Goal: Information Seeking & Learning: Check status

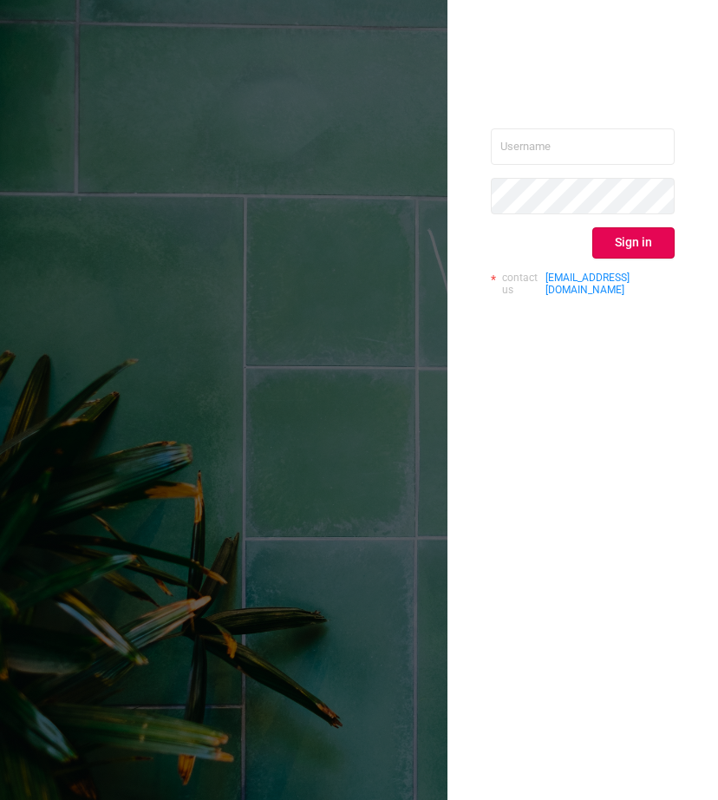
click at [529, 215] on div "Sign in contact us [EMAIL_ADDRESS][DOMAIN_NAME]" at bounding box center [583, 218] width 184 height 181
click at [584, 158] on input "text" at bounding box center [583, 146] width 184 height 36
type input "protected"
click at [644, 232] on button "Sign in" at bounding box center [633, 242] width 82 height 31
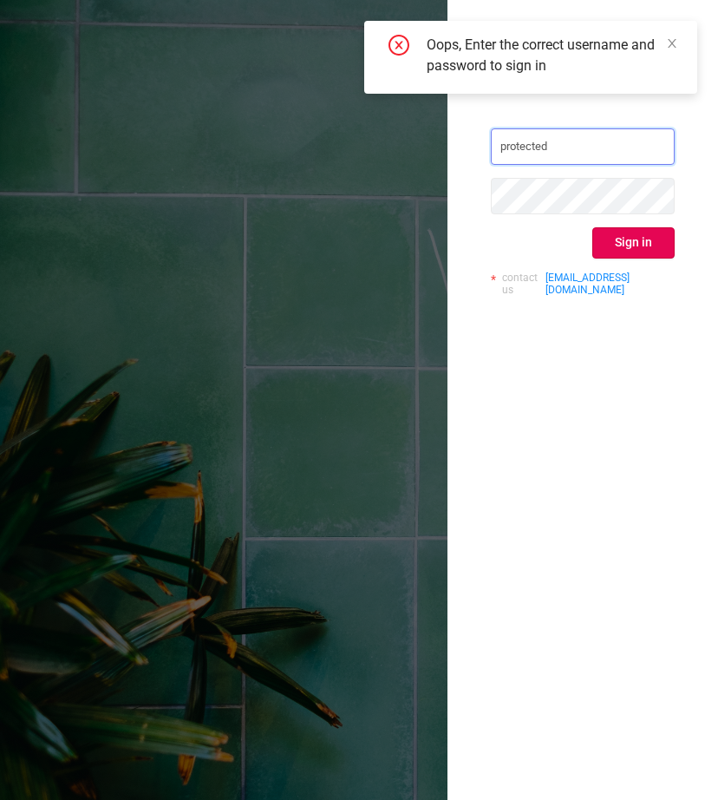
click at [571, 148] on input "protected" at bounding box center [583, 146] width 184 height 36
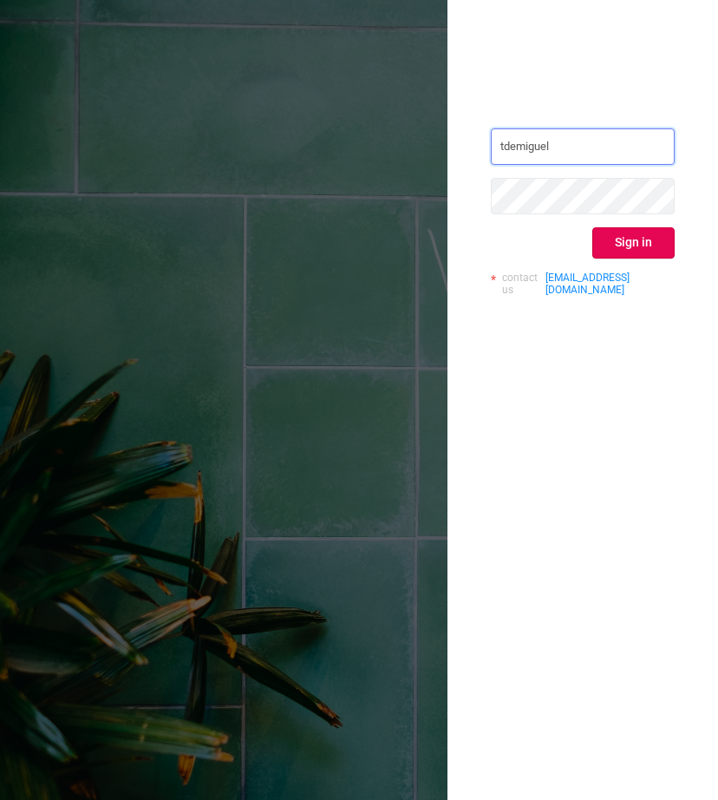
type input "tdemiguel"
click at [591, 140] on input "tdemiguel" at bounding box center [583, 146] width 184 height 36
paste input "[EMAIL_ADDRESS][DOMAIN_NAME]"
click at [643, 249] on button "Sign in" at bounding box center [633, 242] width 82 height 31
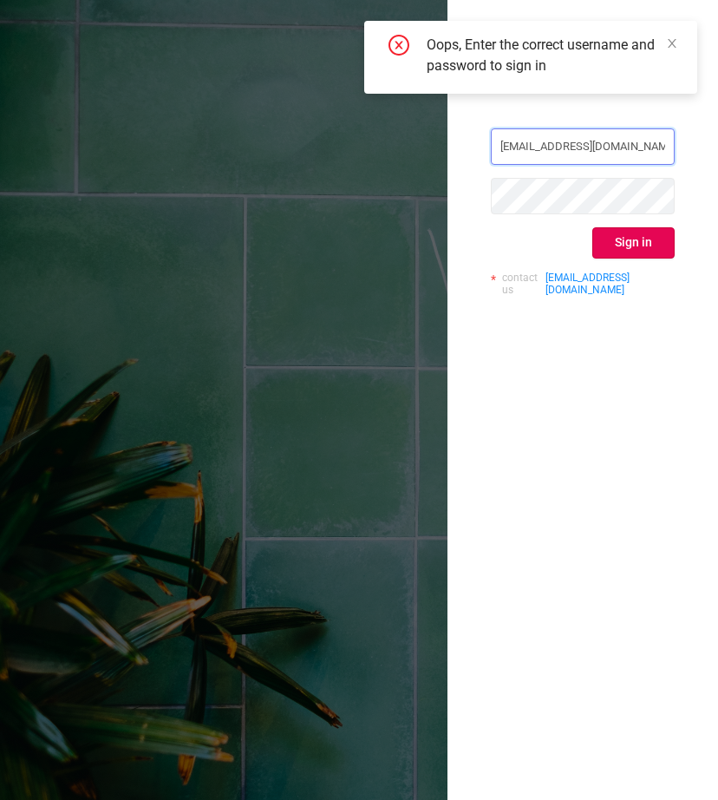
click at [547, 142] on input "[EMAIL_ADDRESS][DOMAIN_NAME]" at bounding box center [583, 146] width 184 height 36
type input "[EMAIL_ADDRESS][DOMAIN_NAME]"
click at [615, 232] on button "Sign in" at bounding box center [633, 242] width 82 height 31
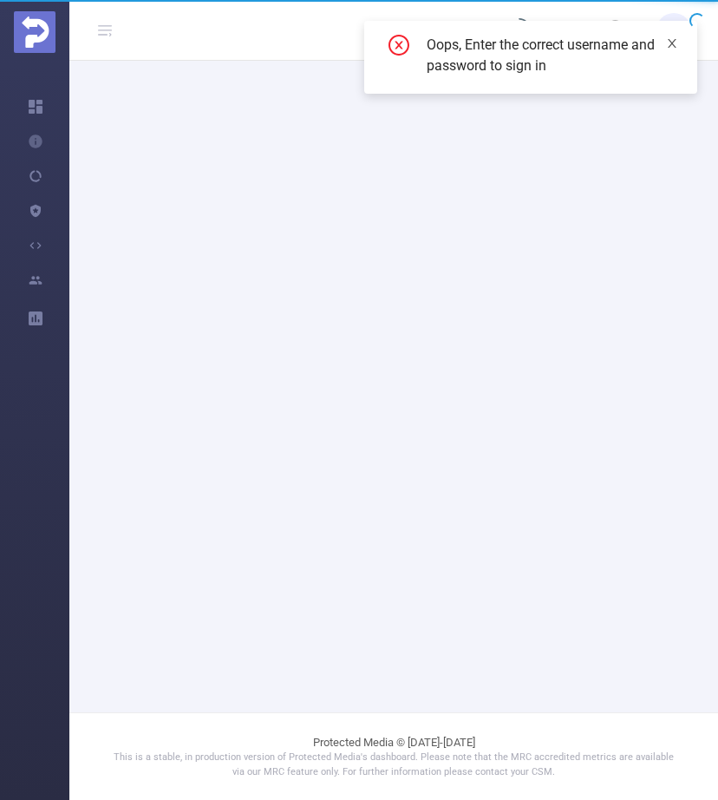
click at [669, 49] on span at bounding box center [672, 43] width 12 height 14
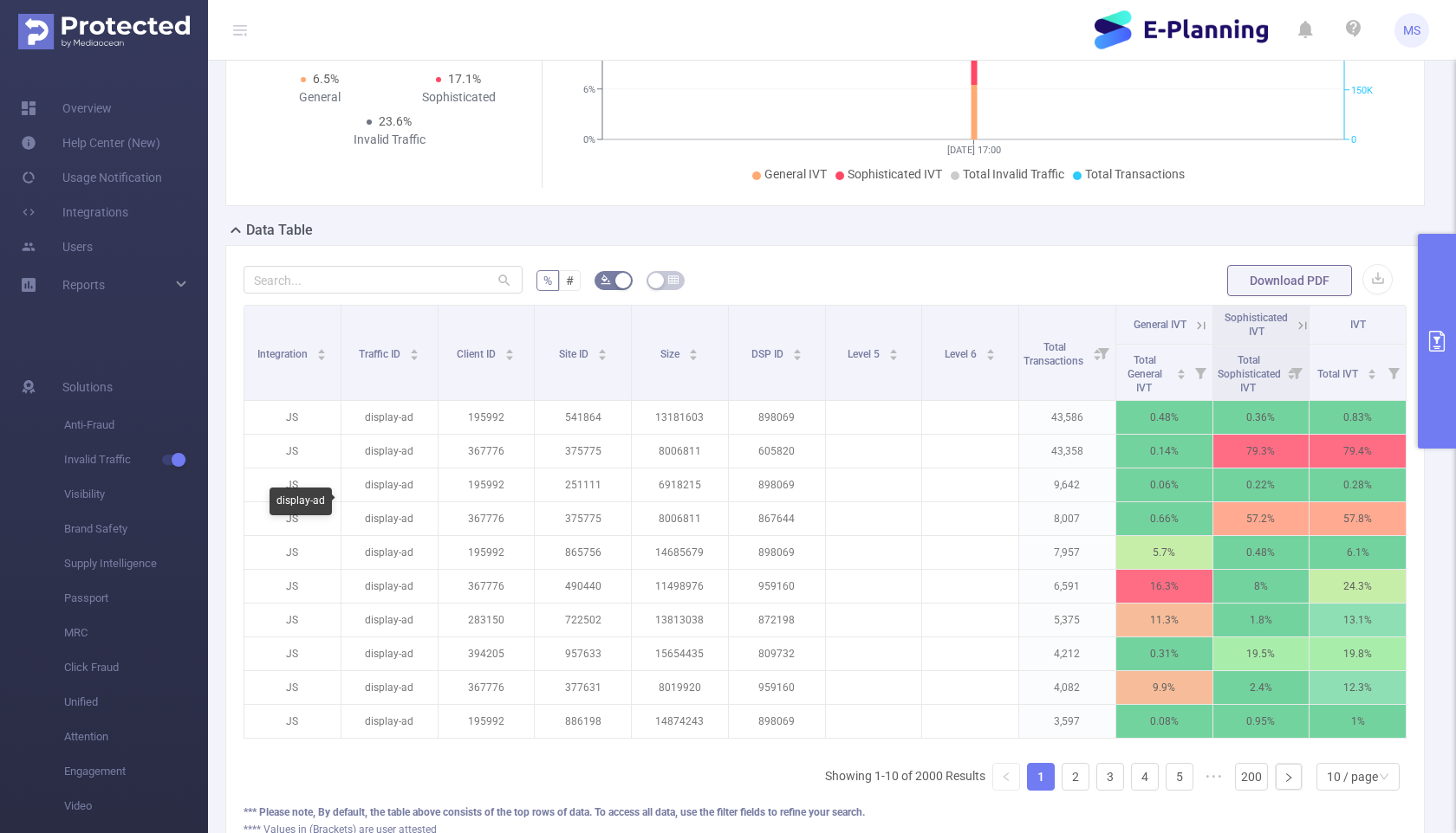
scroll to position [249, 0]
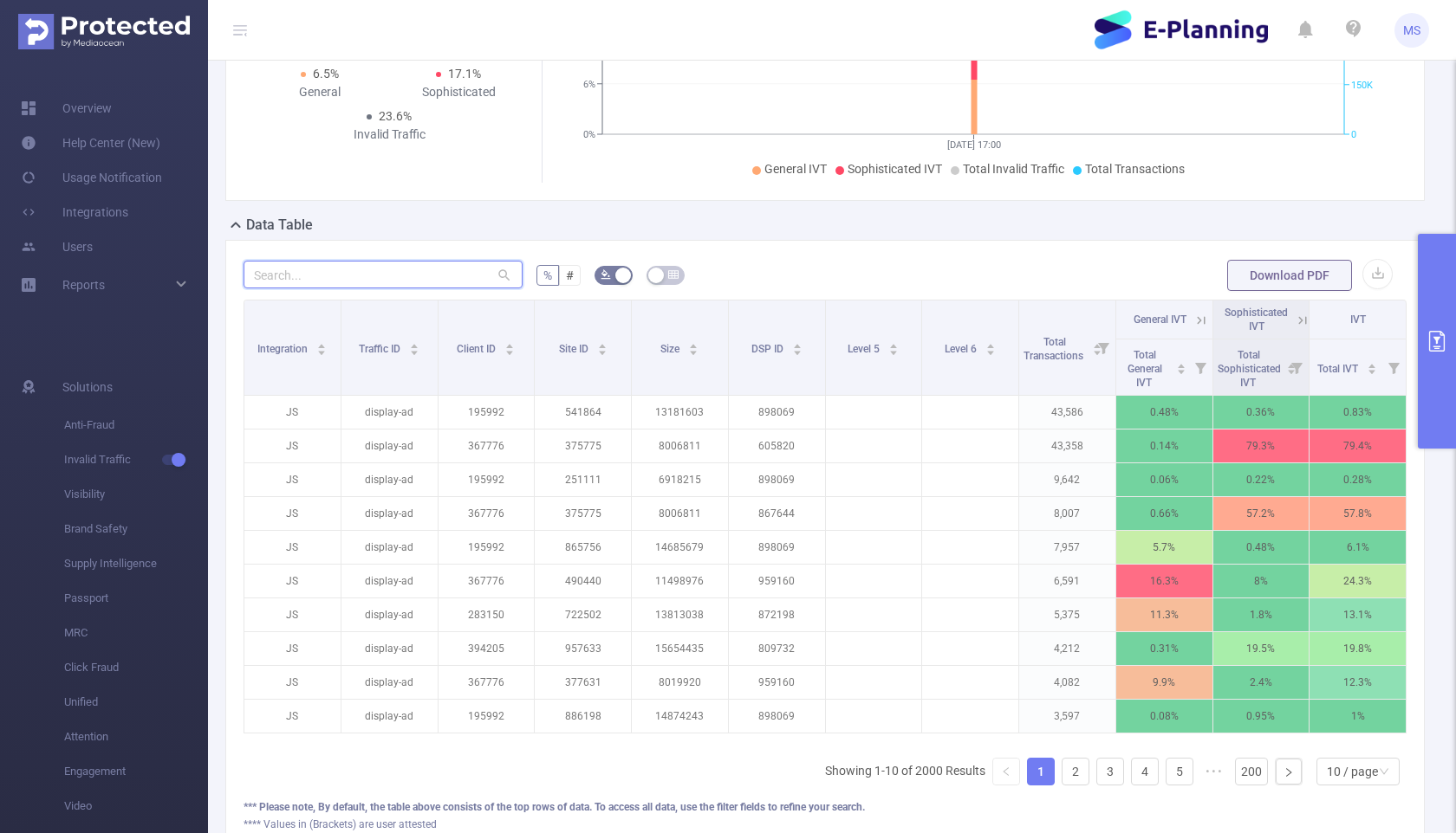
click at [350, 289] on input "text" at bounding box center [383, 275] width 279 height 28
click at [387, 289] on input "text" at bounding box center [383, 275] width 279 height 28
paste input "959160"
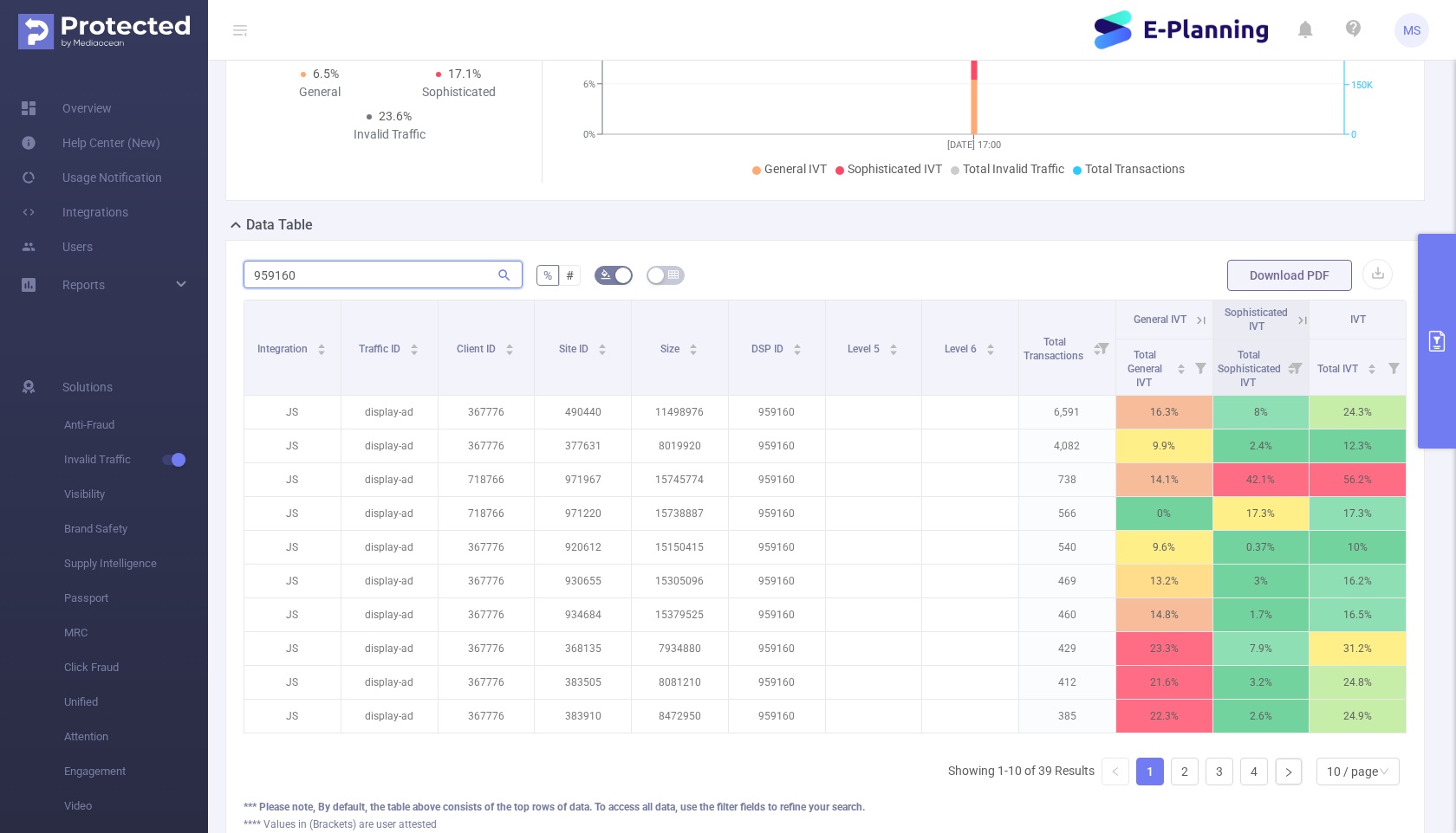
type input "959160"
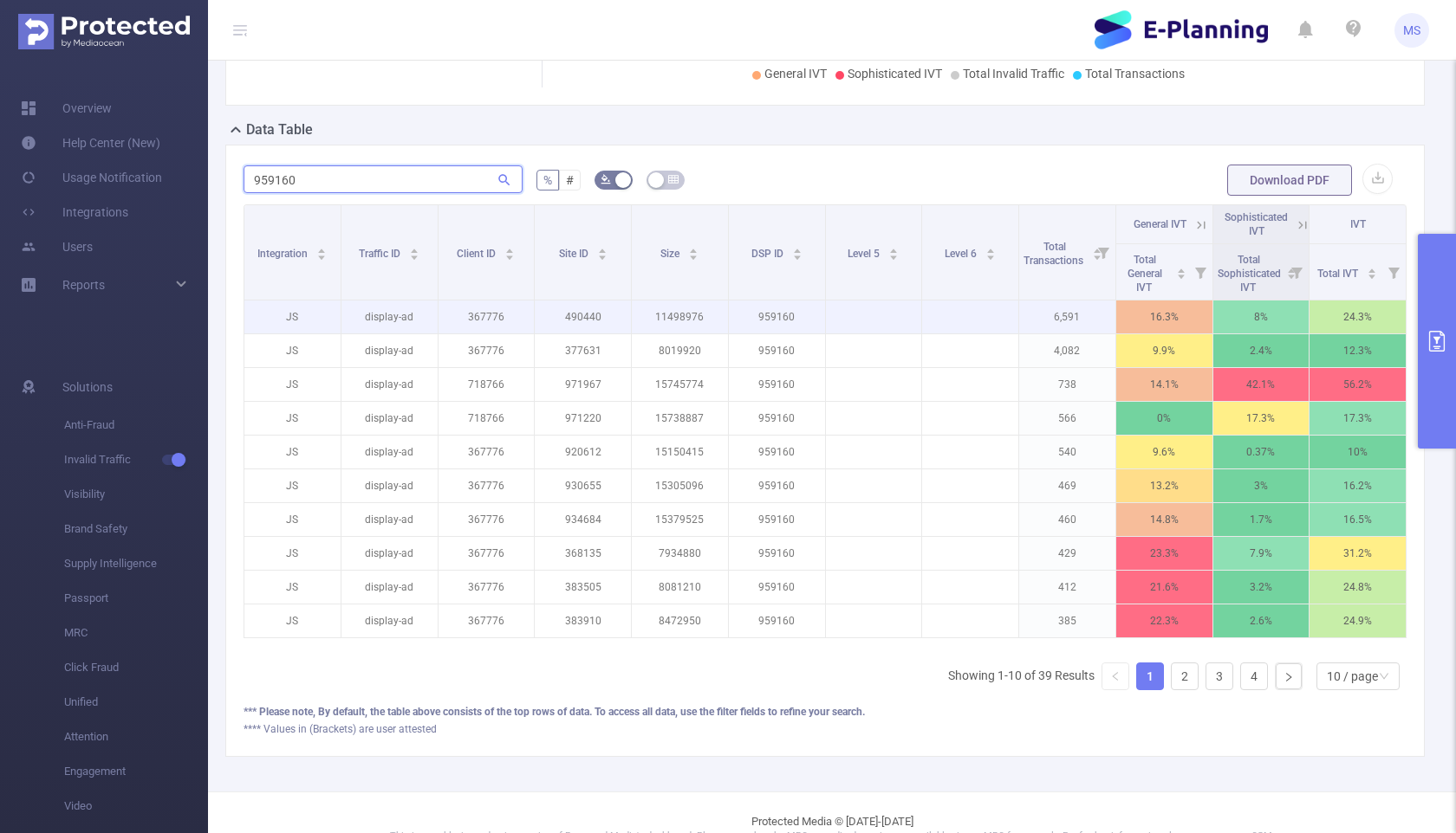
scroll to position [355, 0]
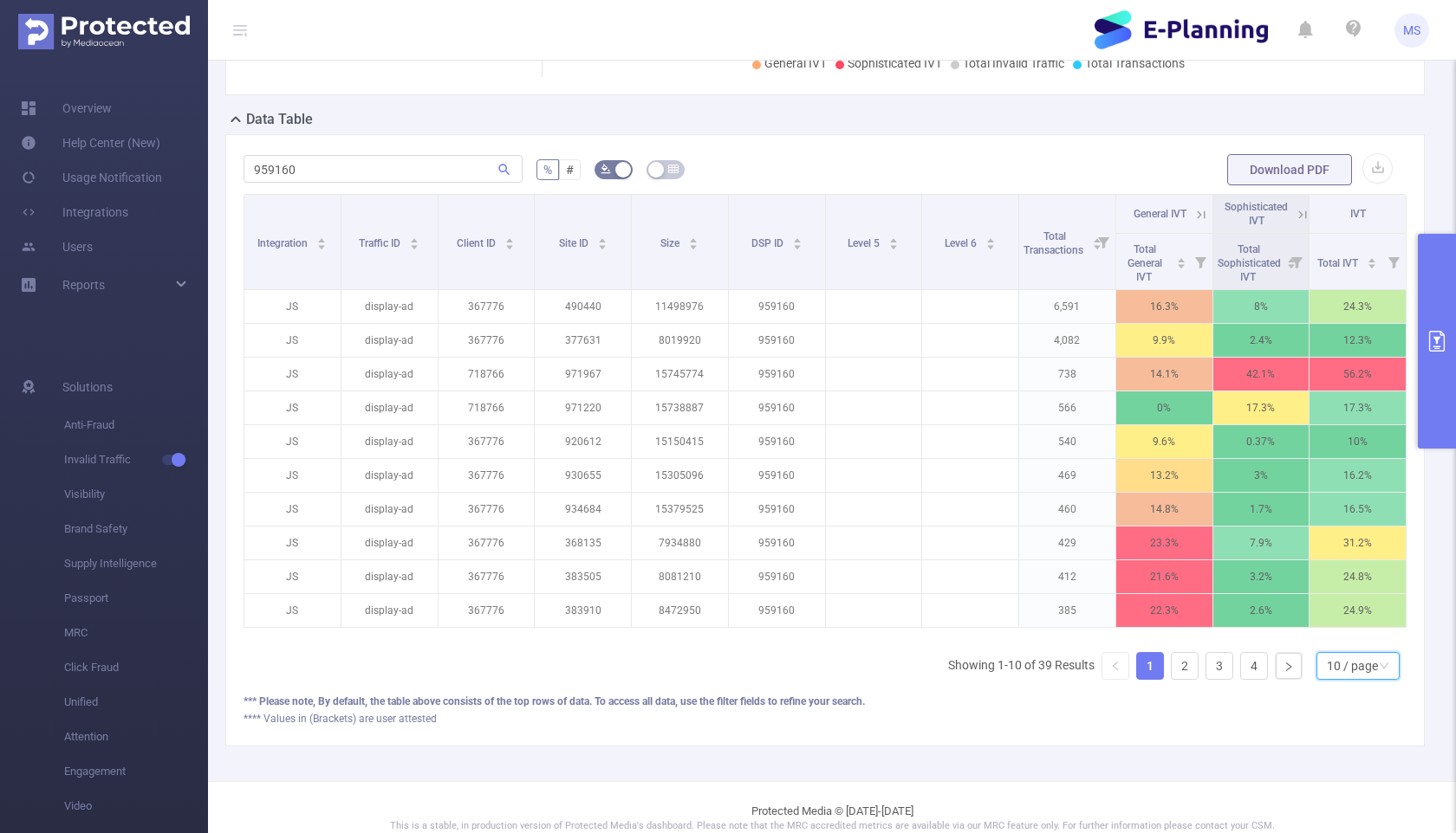
click at [717, 675] on div "10 / page" at bounding box center [1352, 666] width 51 height 26
click at [717, 641] on li "50 / page" at bounding box center [1356, 635] width 83 height 28
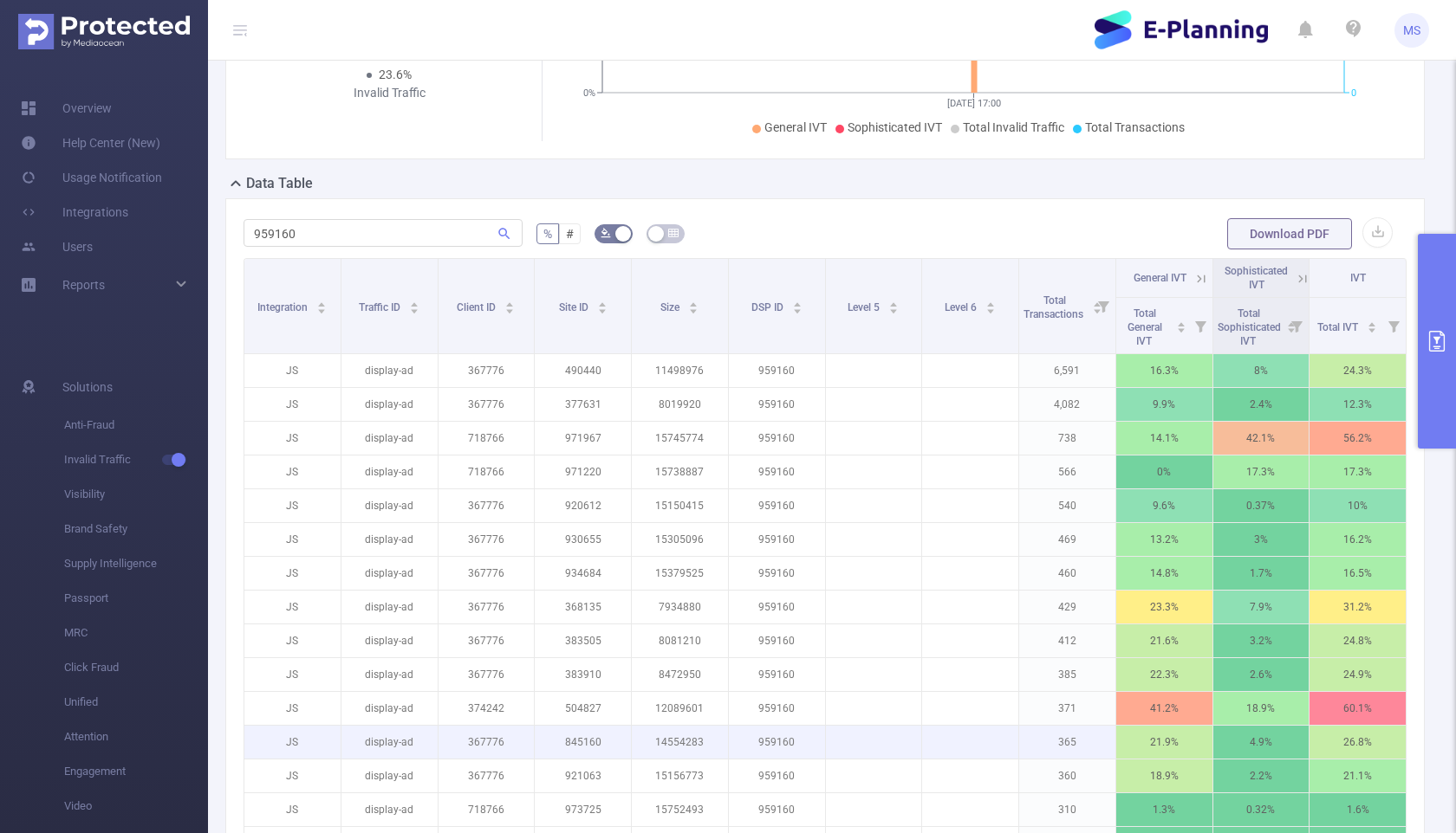
scroll to position [277, 0]
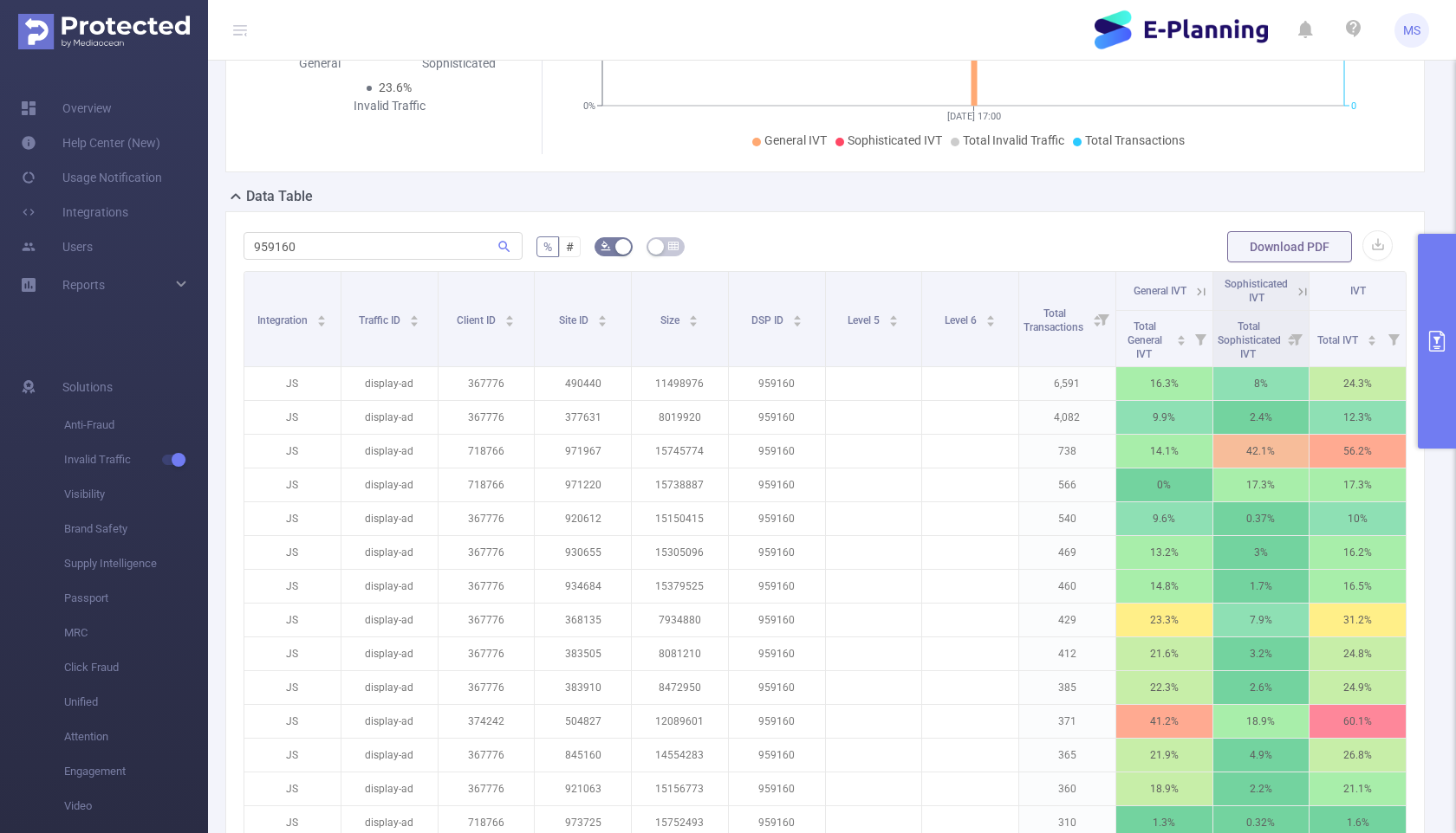
click at [717, 264] on form "959160 % # Download PDF" at bounding box center [825, 247] width 1163 height 35
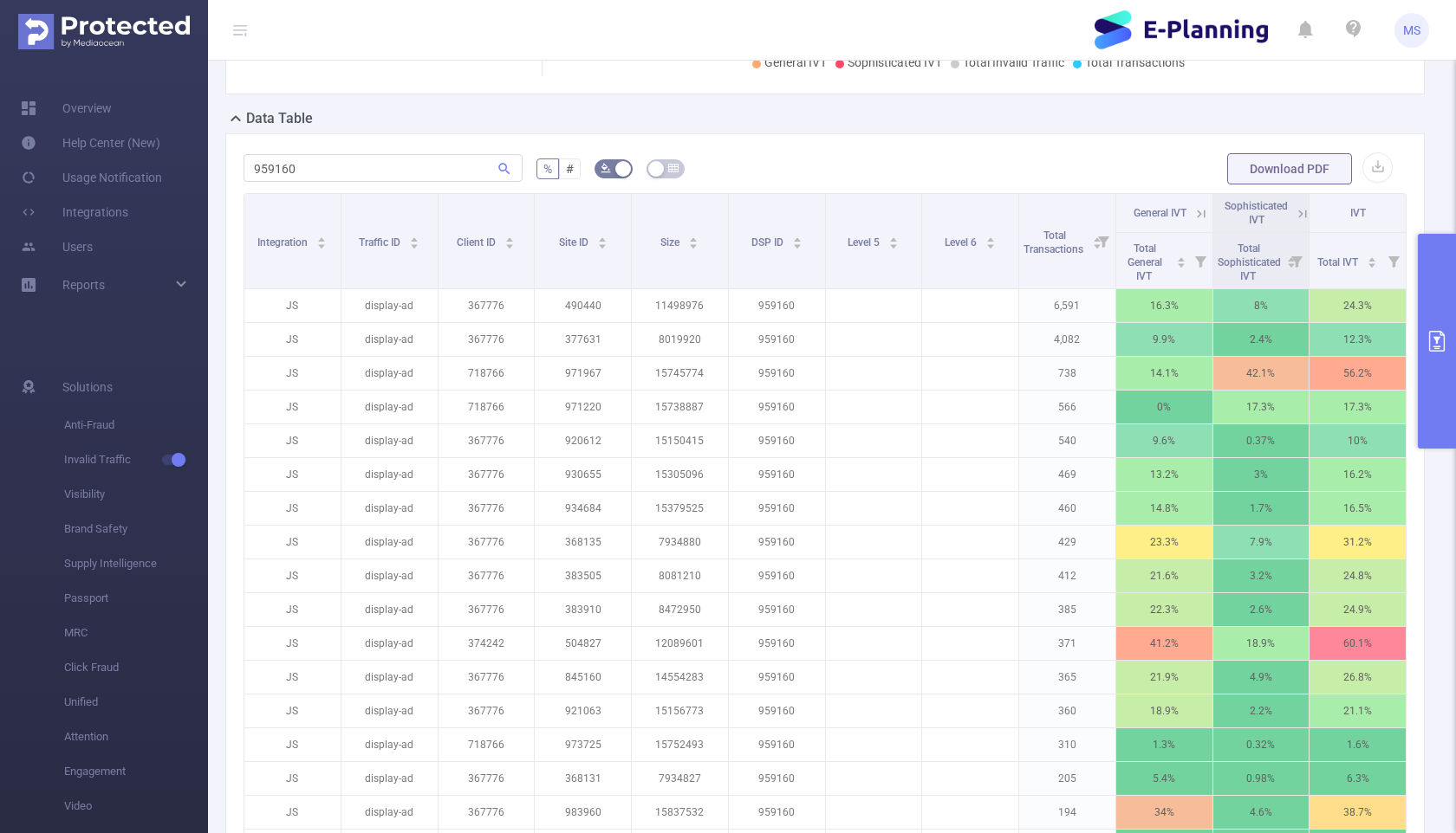
scroll to position [381, 0]
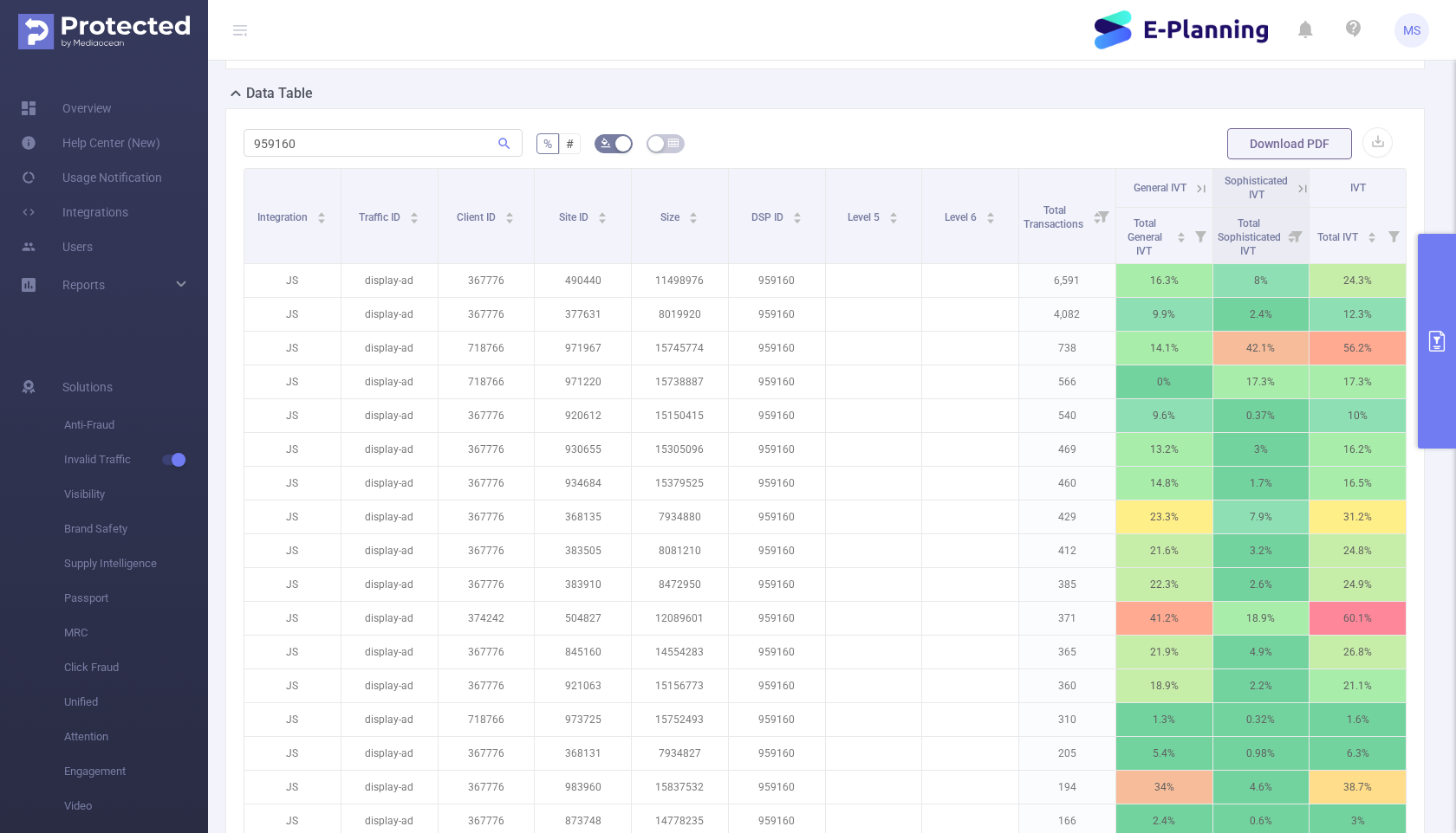
click at [717, 145] on form "959160 % # Download PDF" at bounding box center [825, 144] width 1163 height 35
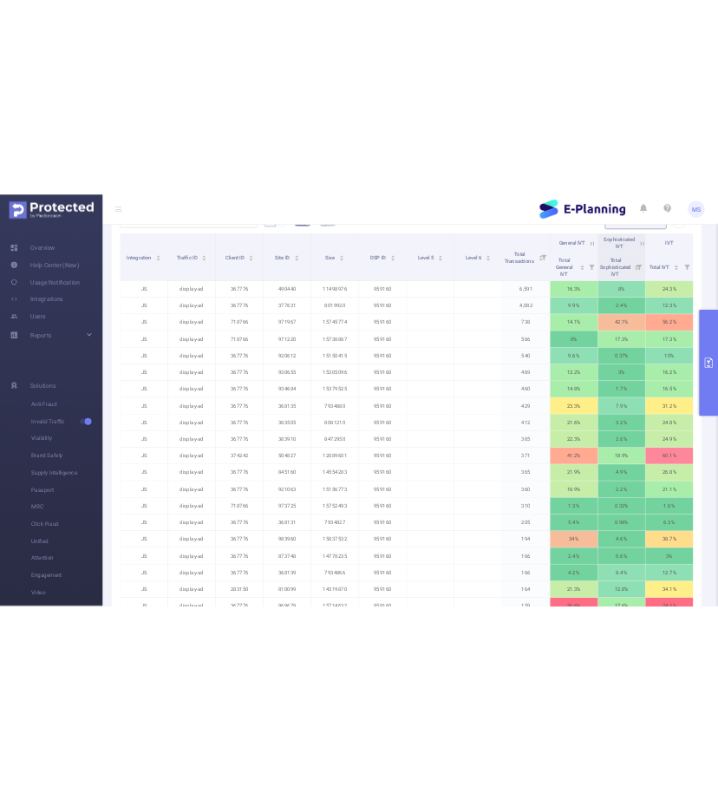
scroll to position [474, 0]
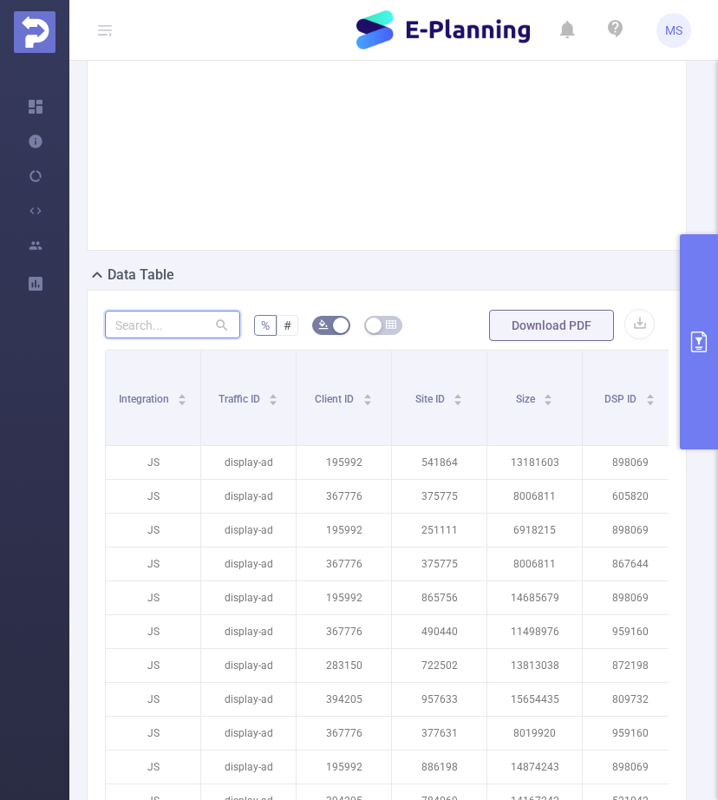
click at [179, 338] on input "text" at bounding box center [172, 324] width 135 height 28
paste input "405229"
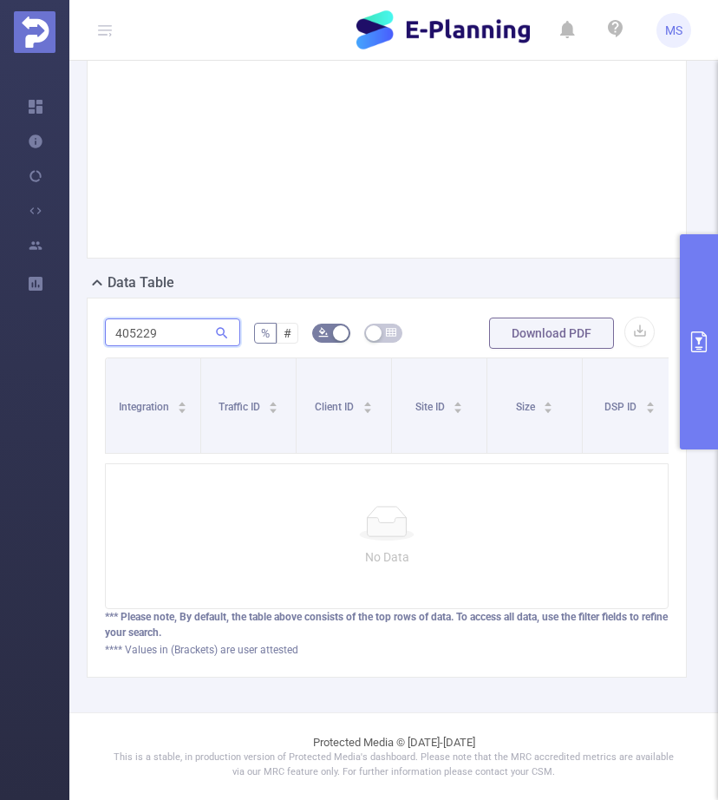
type input "405229"
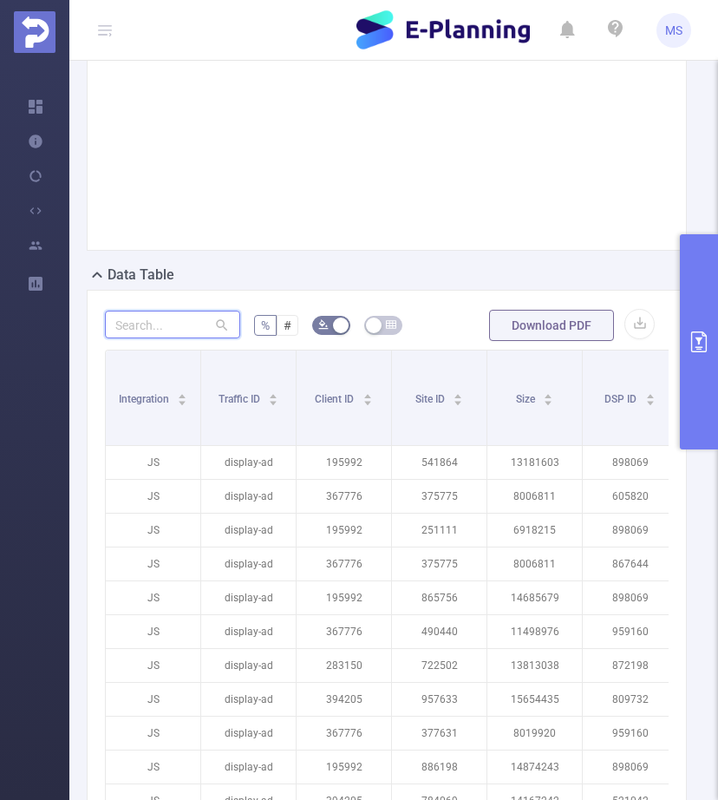
type input "405229"
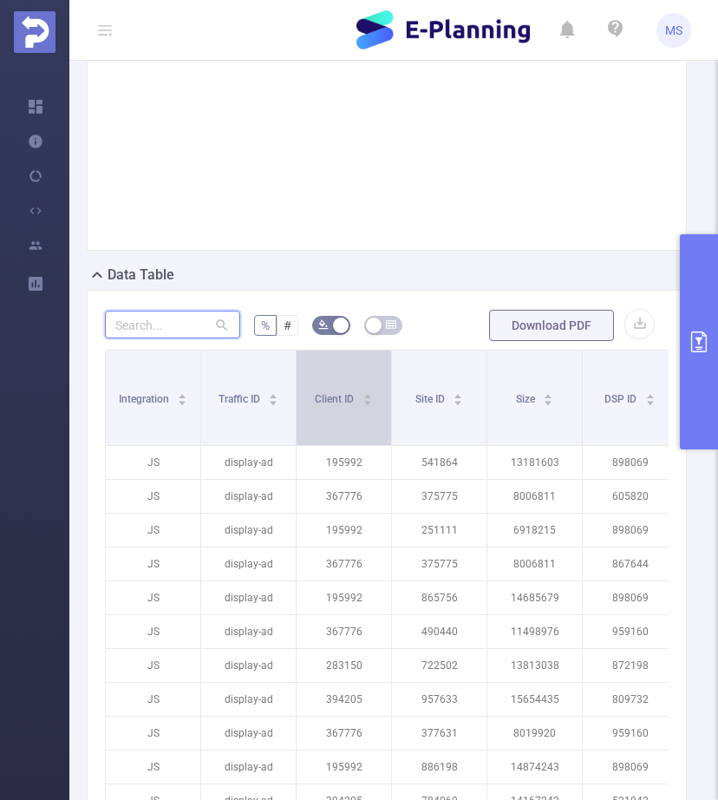
paste input "959160"
type input "959160"
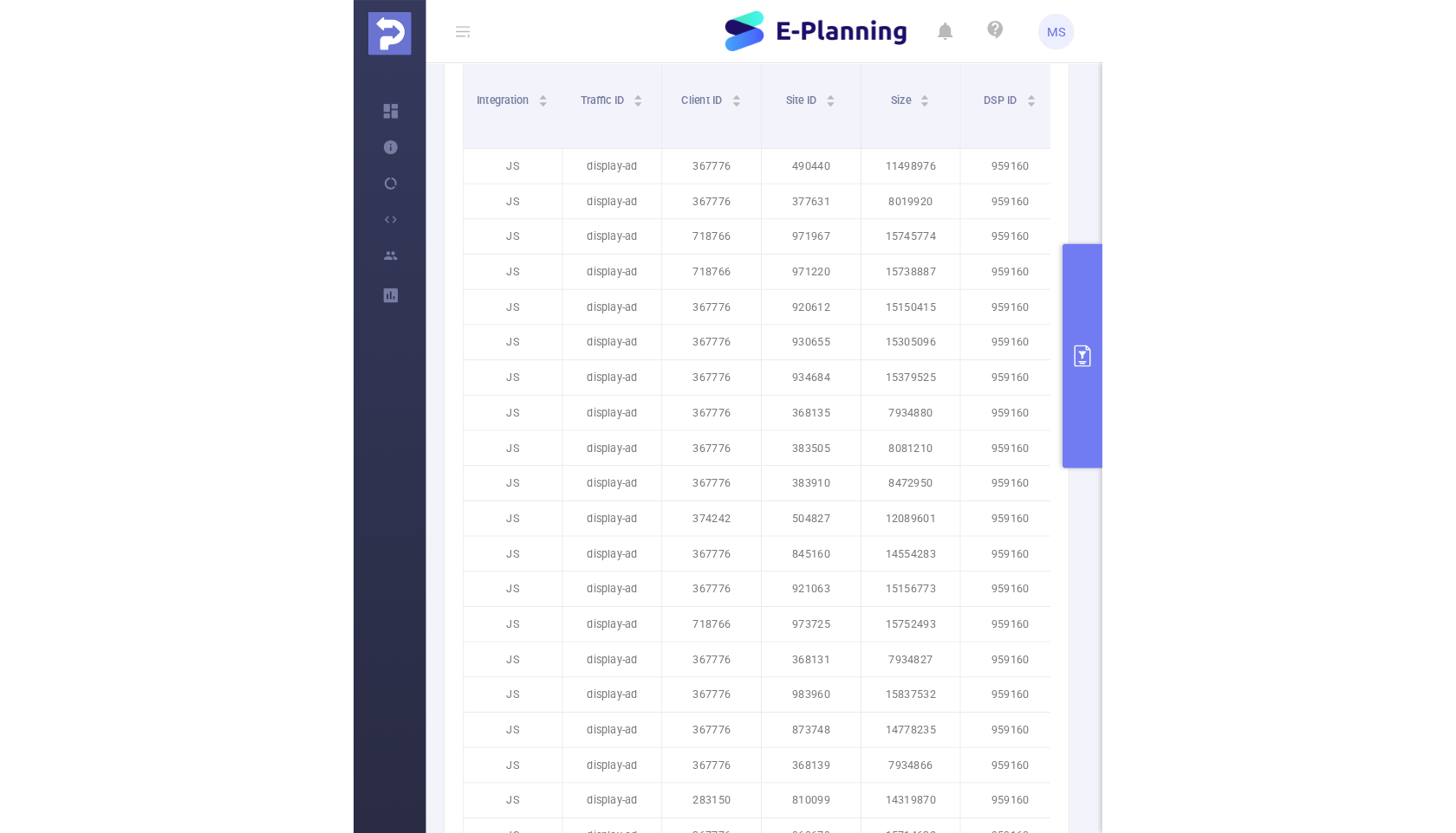
scroll to position [774, 0]
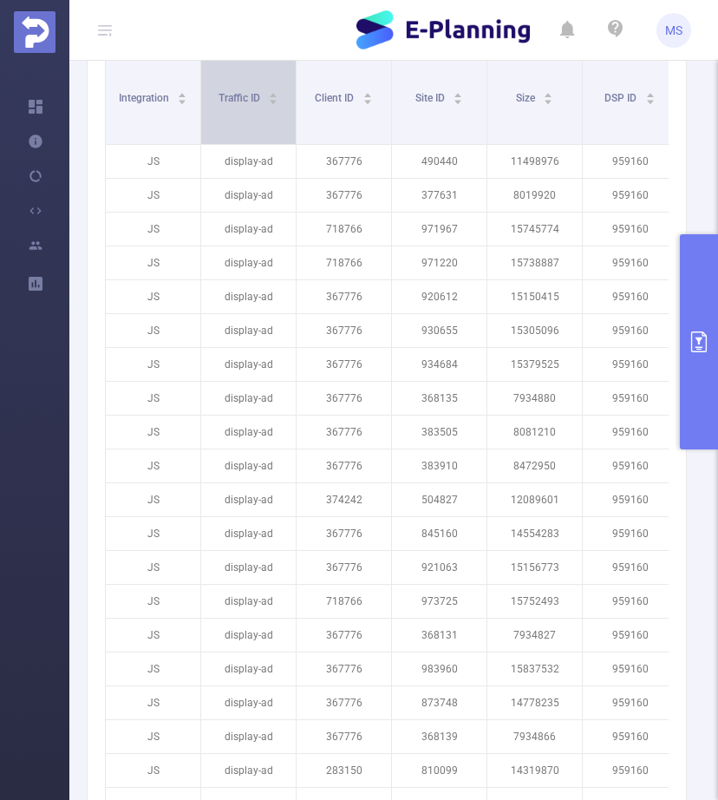
click at [238, 88] on div "Traffic ID" at bounding box center [249, 96] width 61 height 17
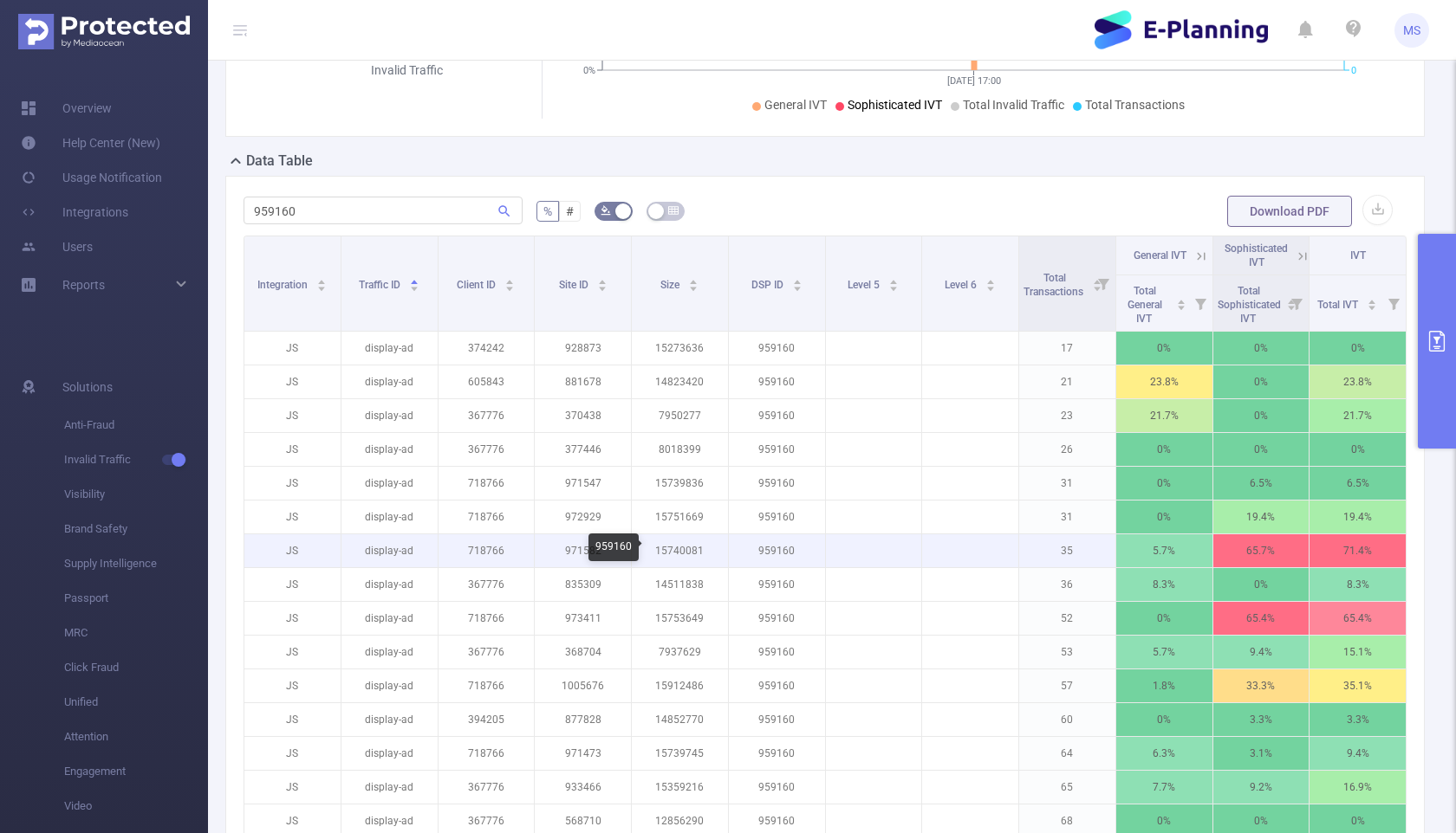
scroll to position [330, 0]
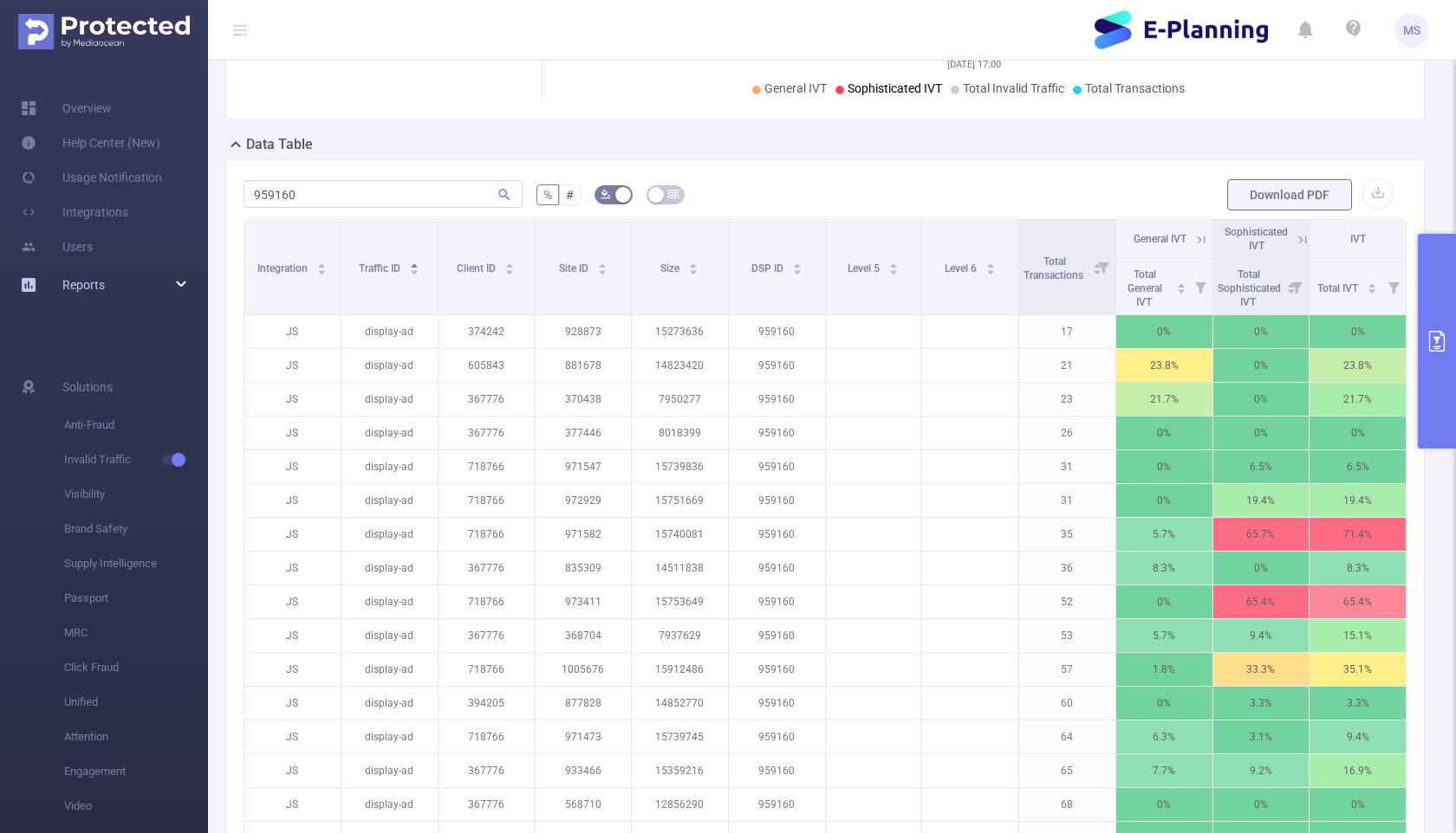
click at [202, 291] on div "Reports" at bounding box center [104, 285] width 208 height 35
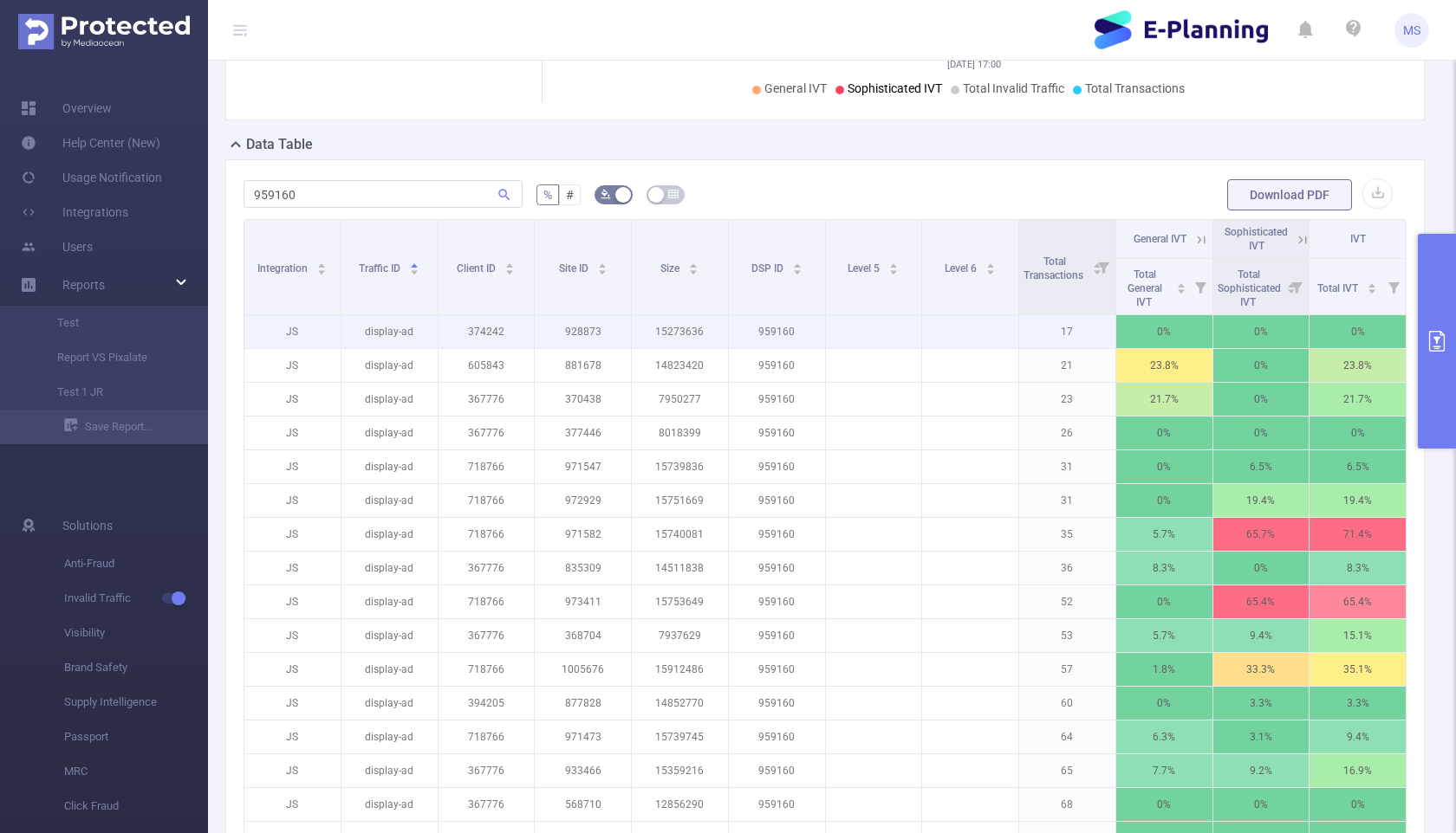
scroll to position [0, 0]
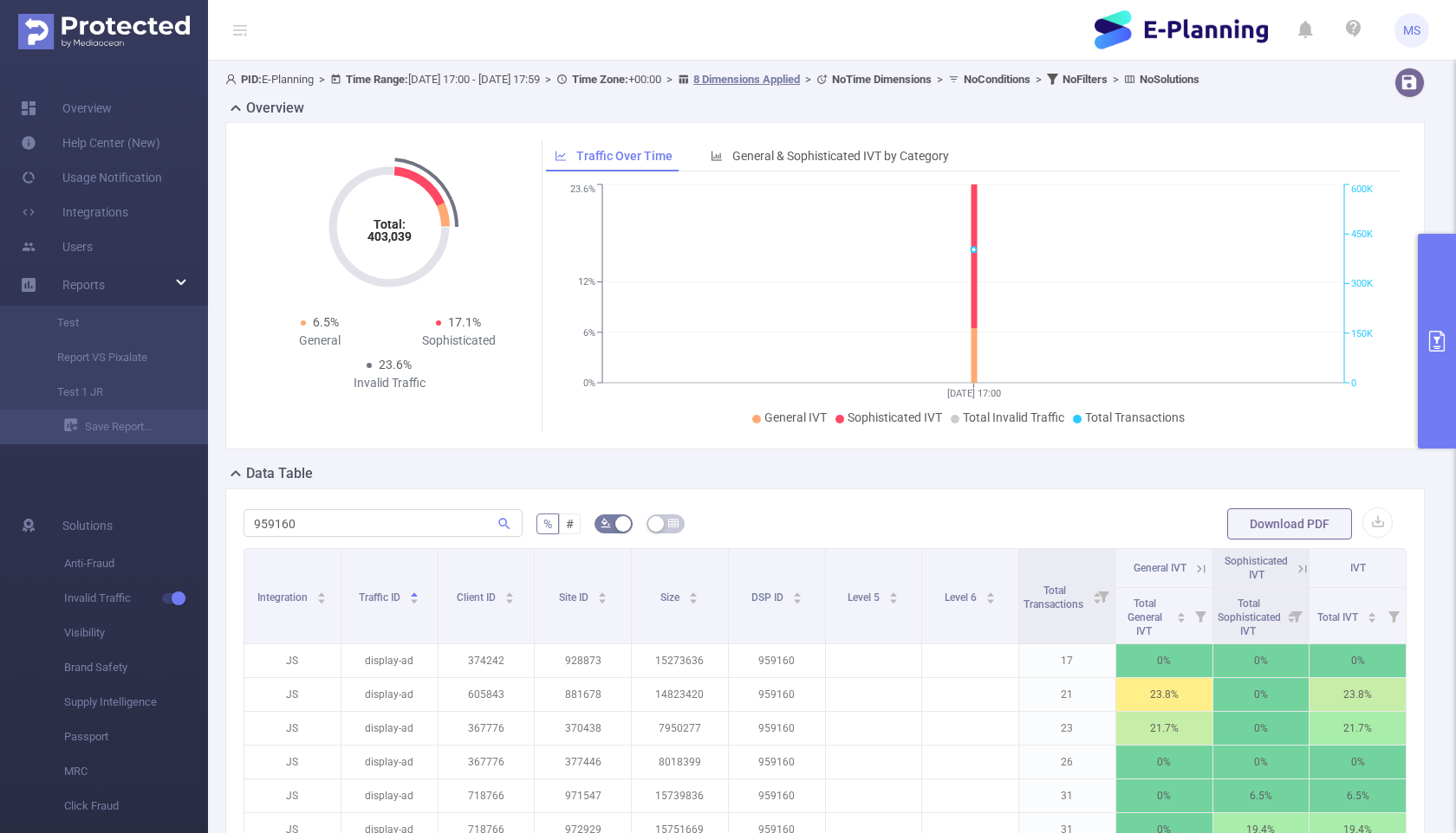
click at [717, 447] on div "Total: 403,039 Total: 403,039 6.5% General 17.1% Sophisticated 23.6% Invalid Tr…" at bounding box center [824, 286] width 1199 height 328
click at [717, 82] on b "No Filters" at bounding box center [1084, 79] width 45 height 13
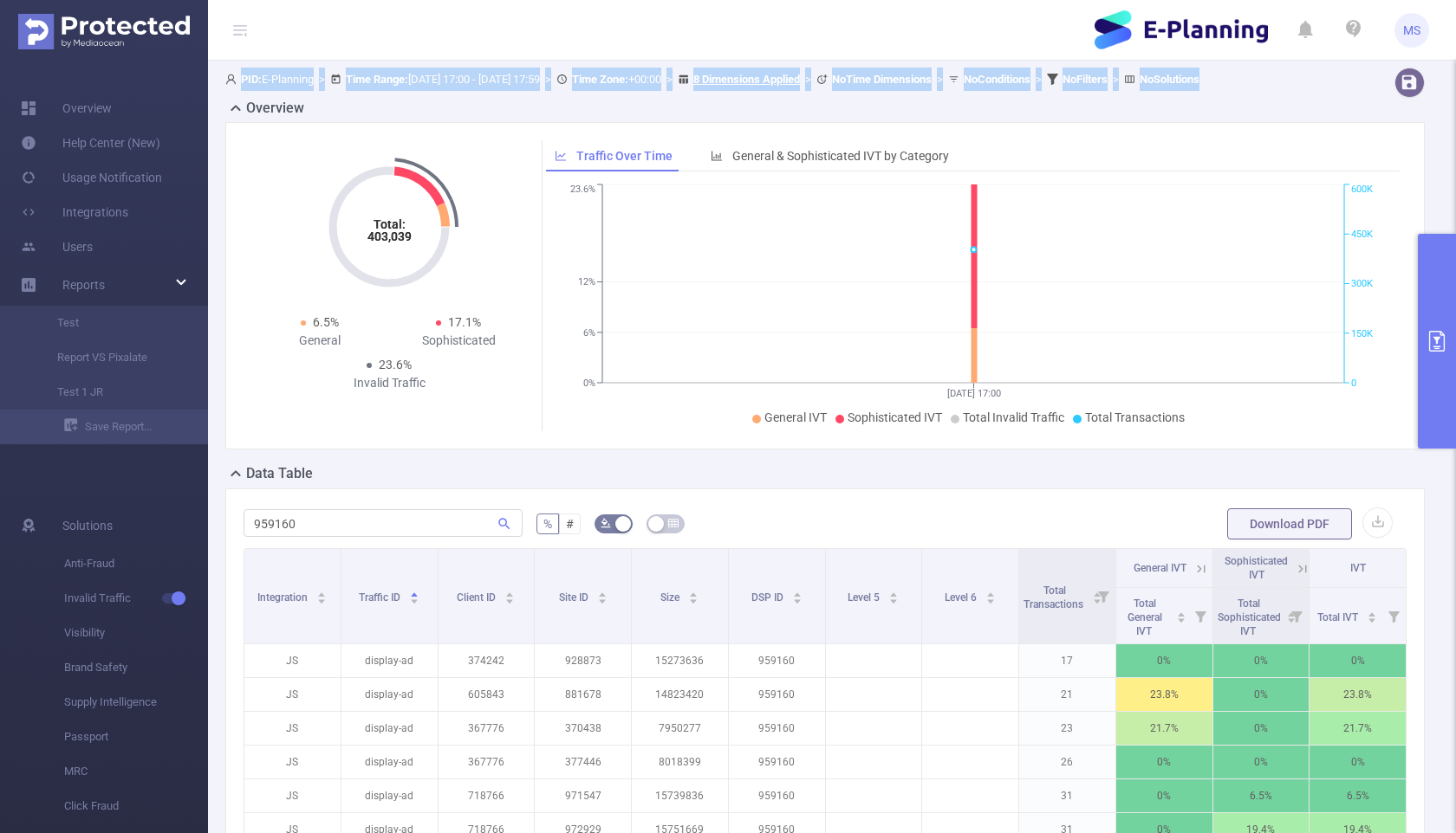
click at [717, 82] on b "No Filters" at bounding box center [1084, 79] width 45 height 13
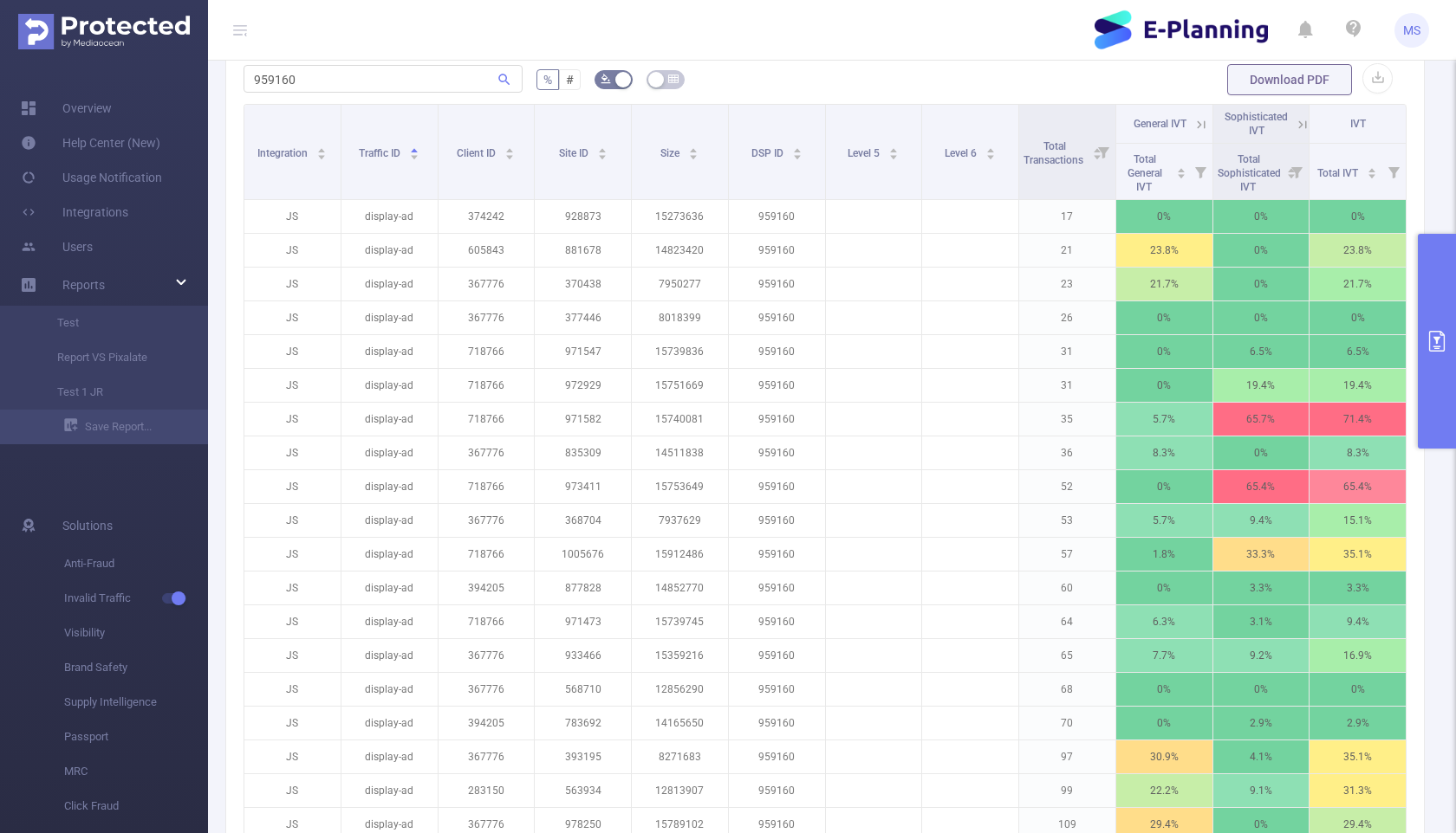
scroll to position [162, 0]
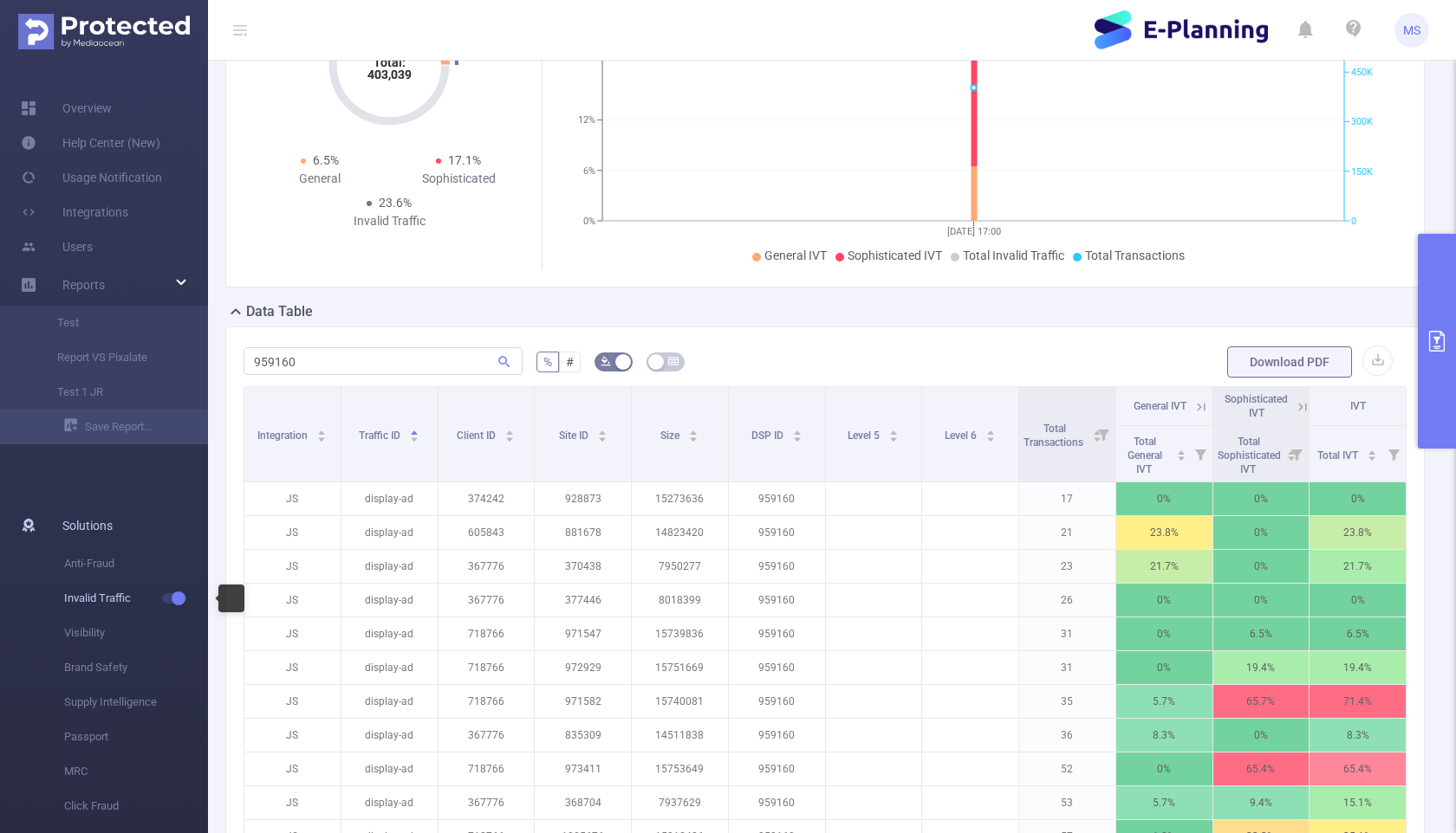
click at [98, 603] on span "Invalid Traffic" at bounding box center [136, 598] width 144 height 35
click at [90, 426] on link "Save Report..." at bounding box center [136, 426] width 144 height 35
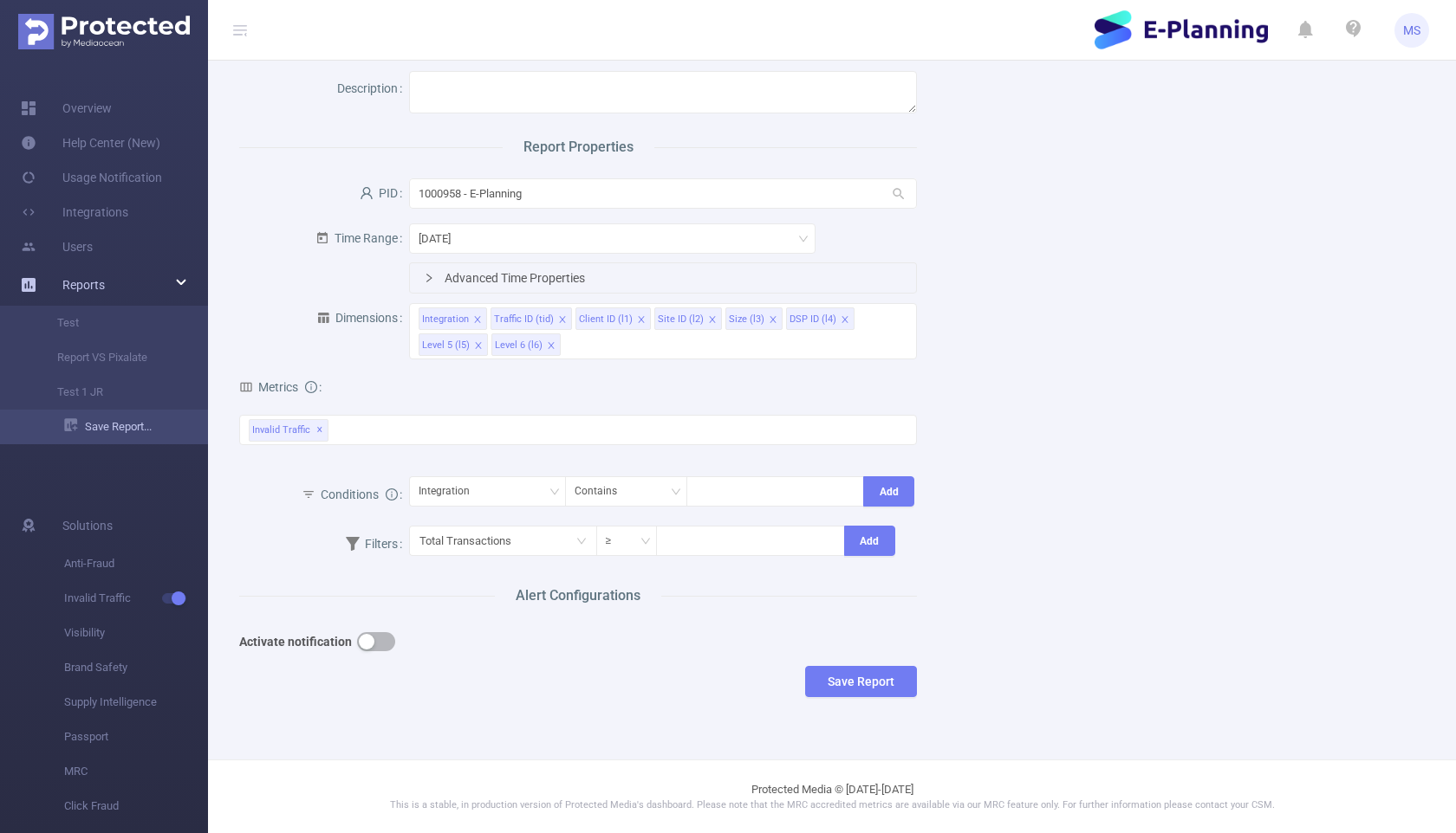
scroll to position [93, 0]
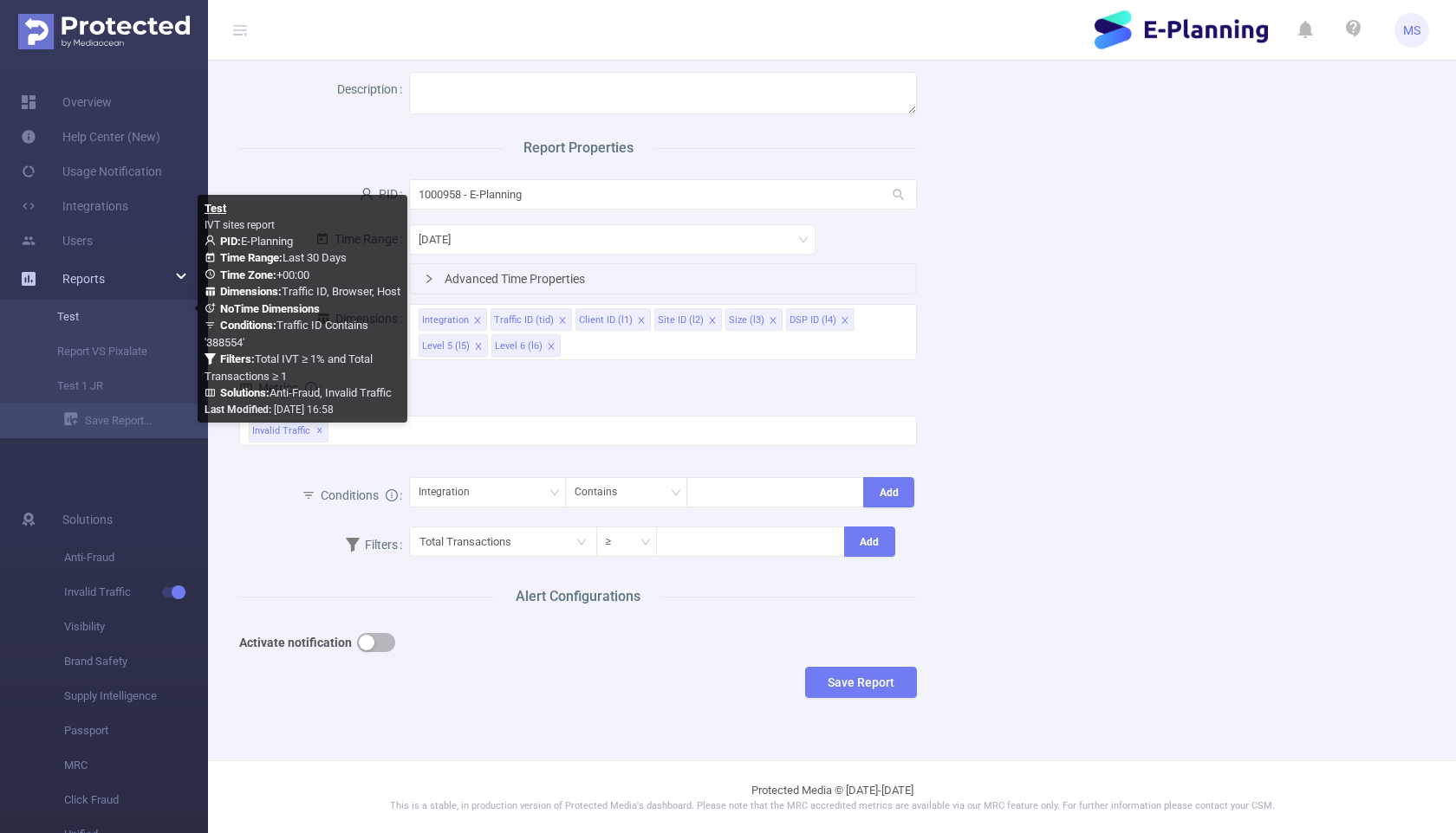
click at [67, 317] on link "Test" at bounding box center [111, 317] width 153 height 35
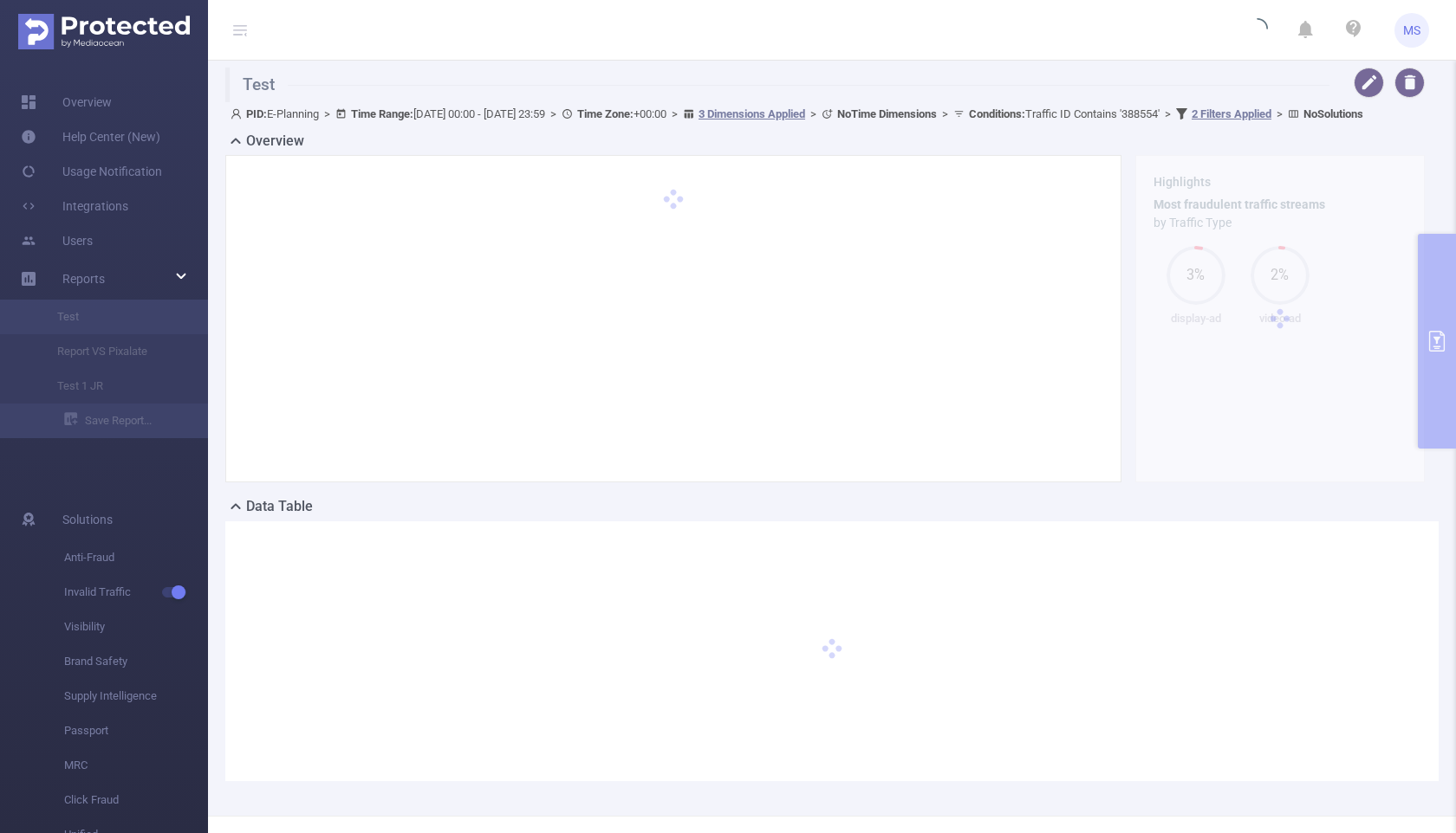
click at [405, 111] on b "Time Range:" at bounding box center [382, 114] width 62 height 13
click at [116, 273] on div "Reports" at bounding box center [104, 279] width 208 height 35
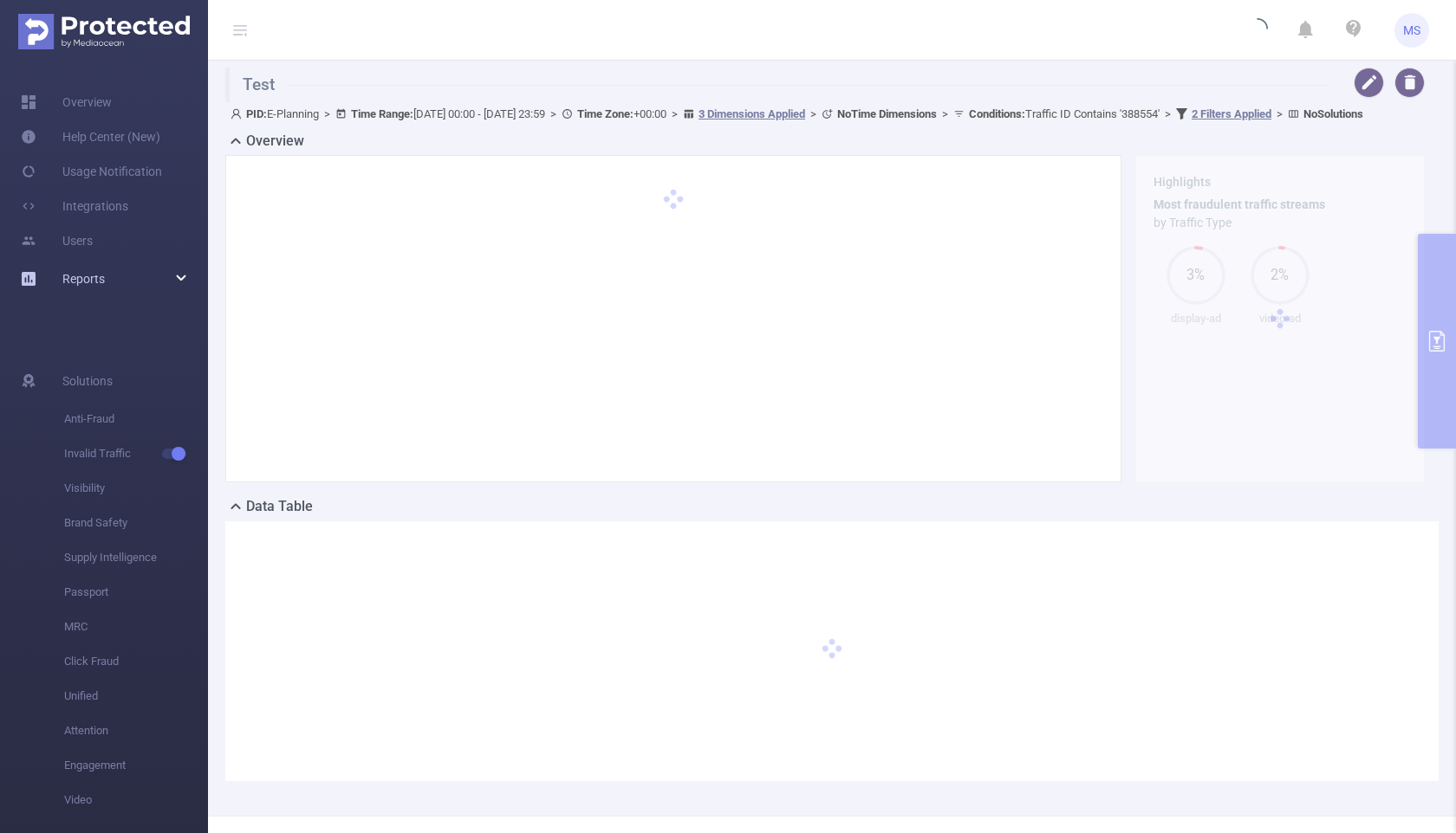
click at [121, 284] on div "Reports" at bounding box center [104, 279] width 208 height 35
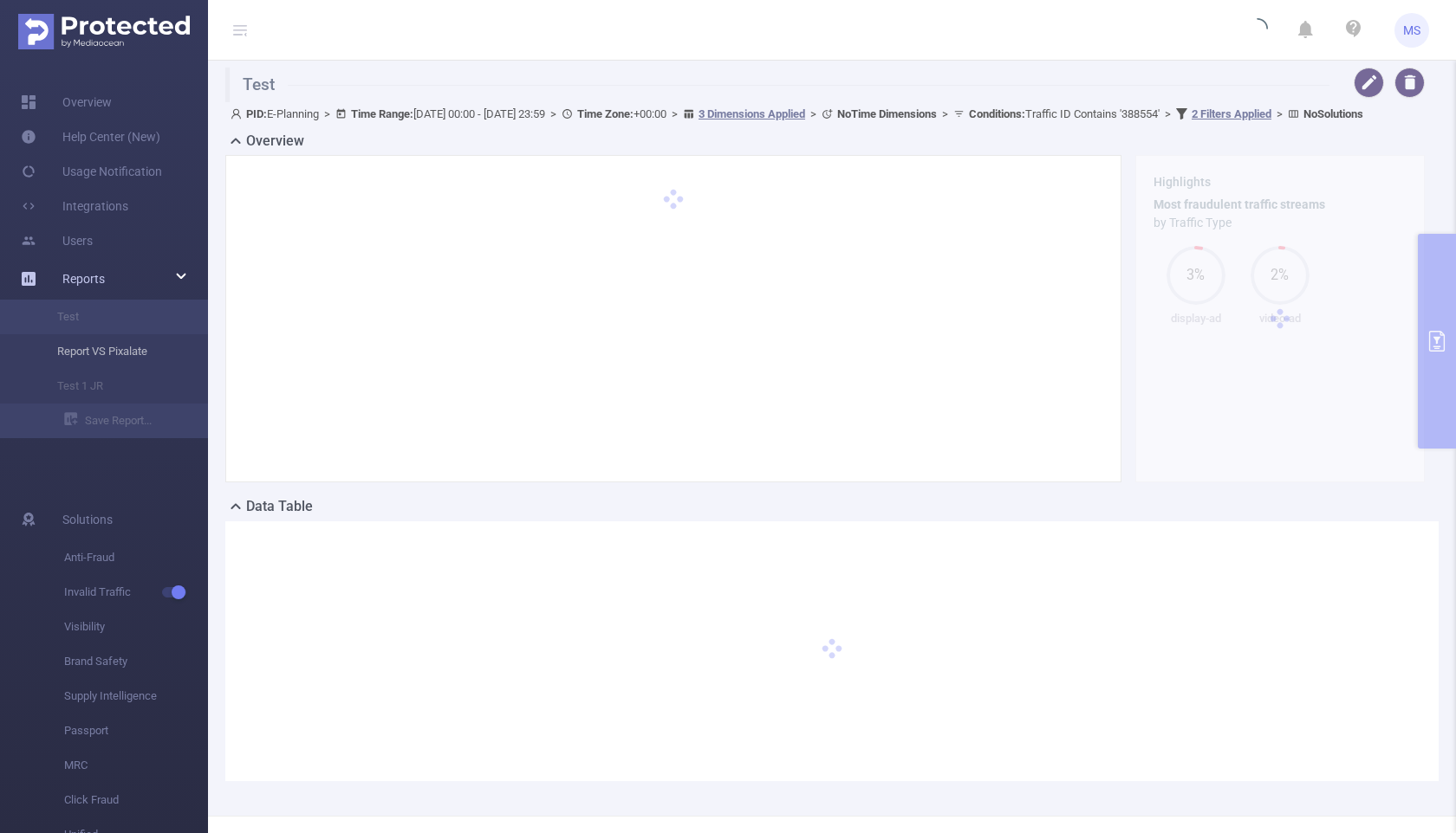
click at [81, 343] on li "Report VS Pixalate" at bounding box center [104, 352] width 208 height 35
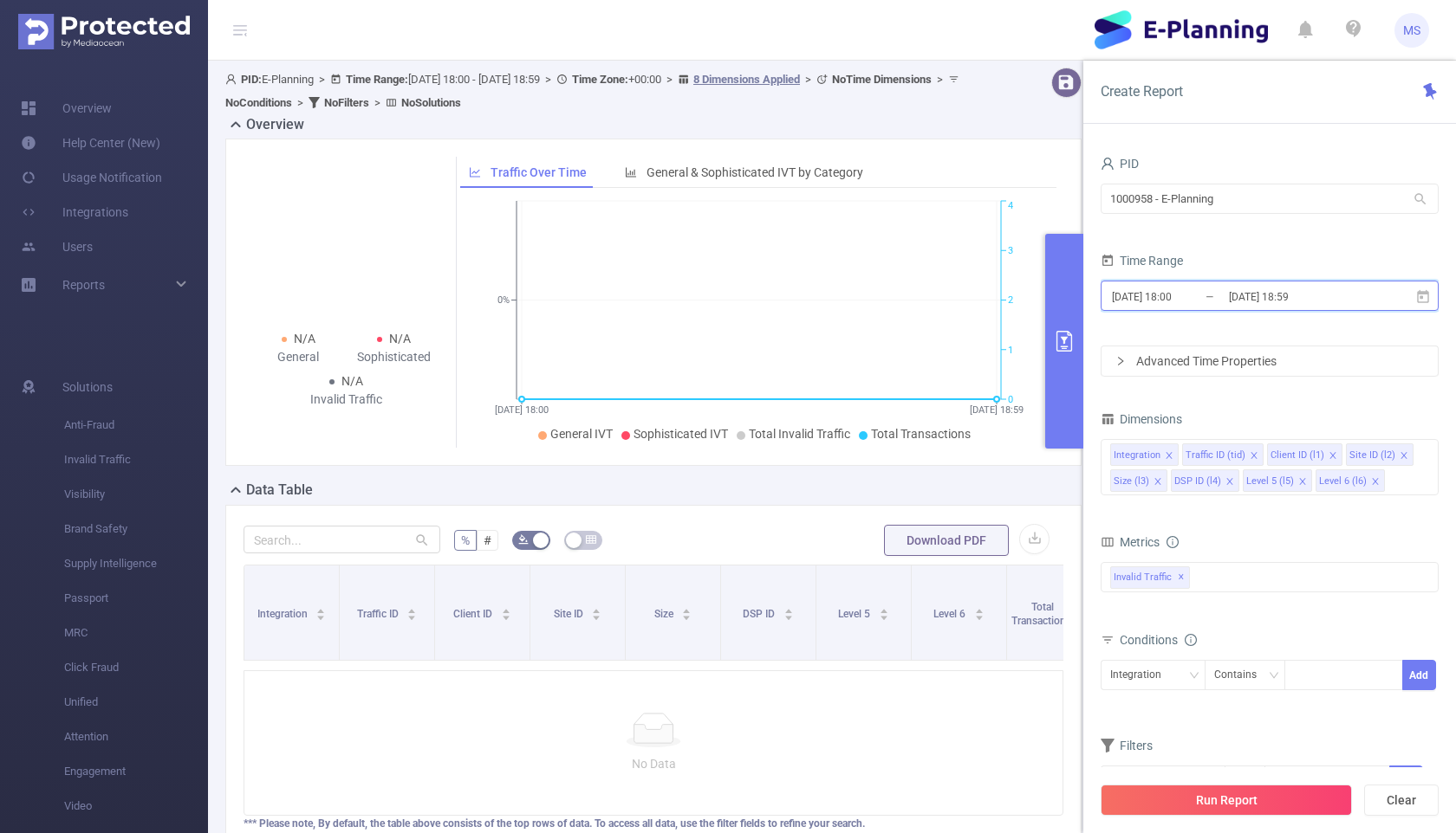
click at [717, 297] on icon at bounding box center [1423, 298] width 16 height 16
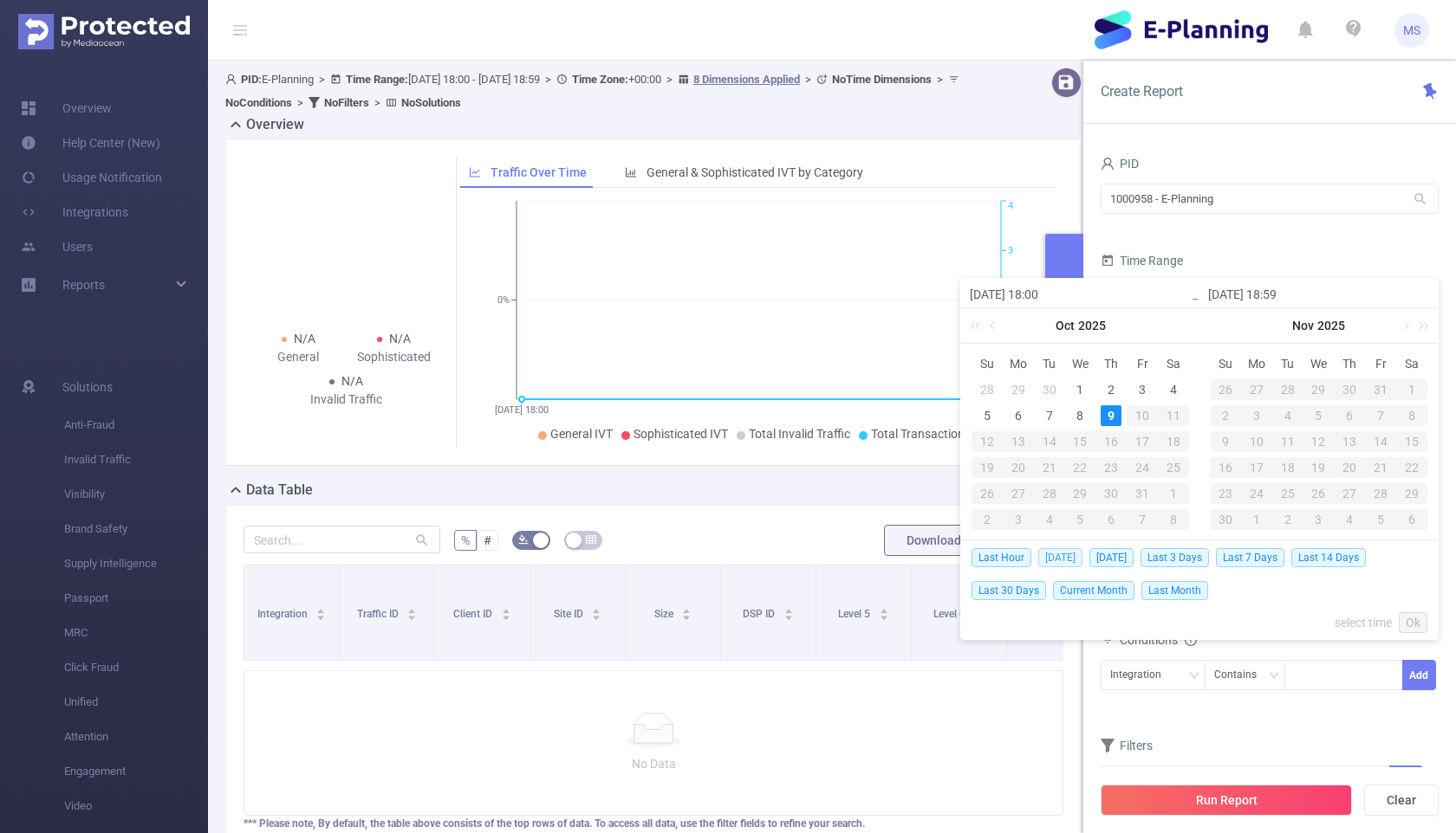
click at [717, 557] on span "Today" at bounding box center [1060, 557] width 44 height 19
type input "2025-10-09 00:00"
type input "2025-10-09 23:59"
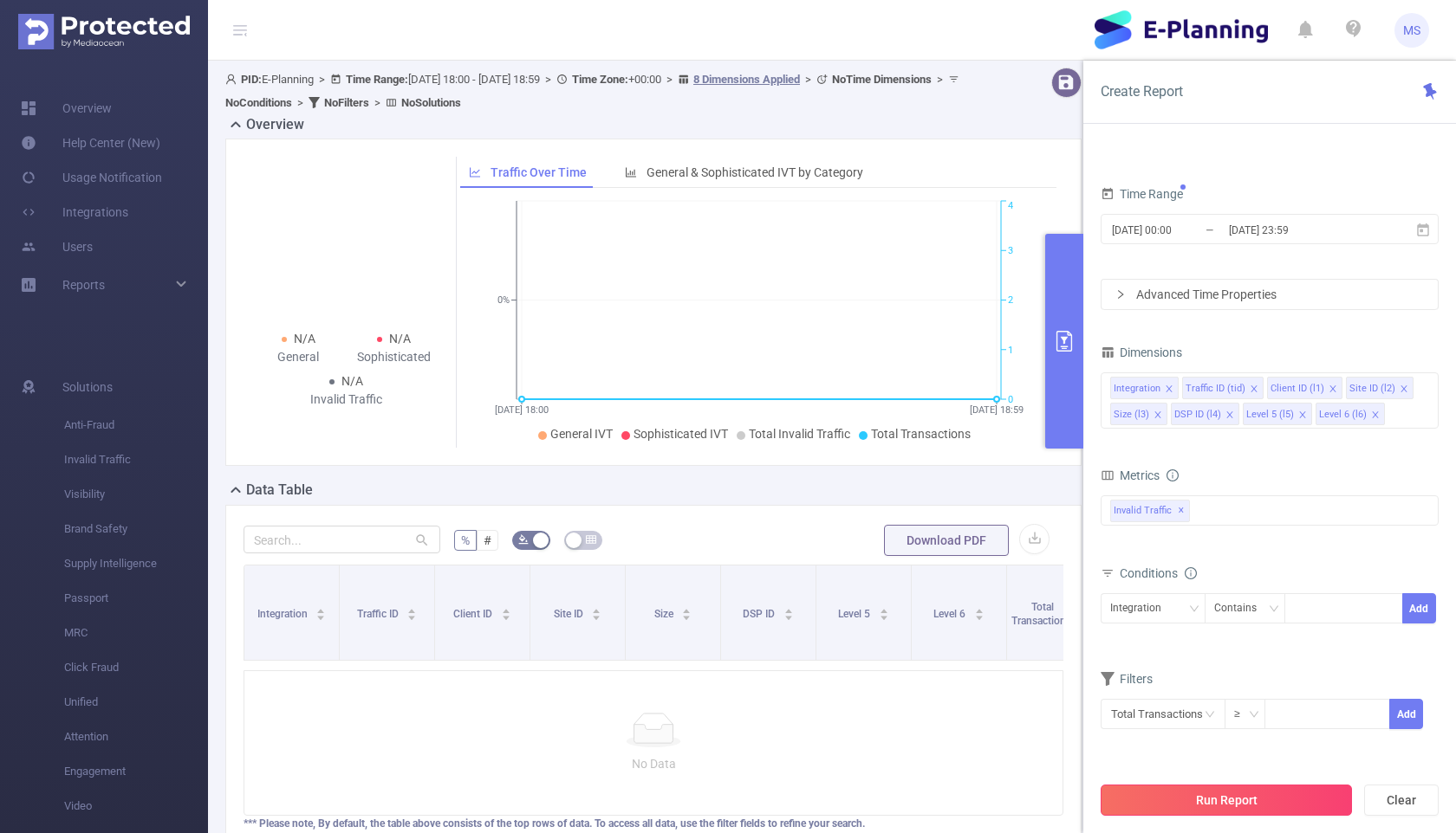
click at [717, 797] on button "Run Report" at bounding box center [1225, 800] width 251 height 31
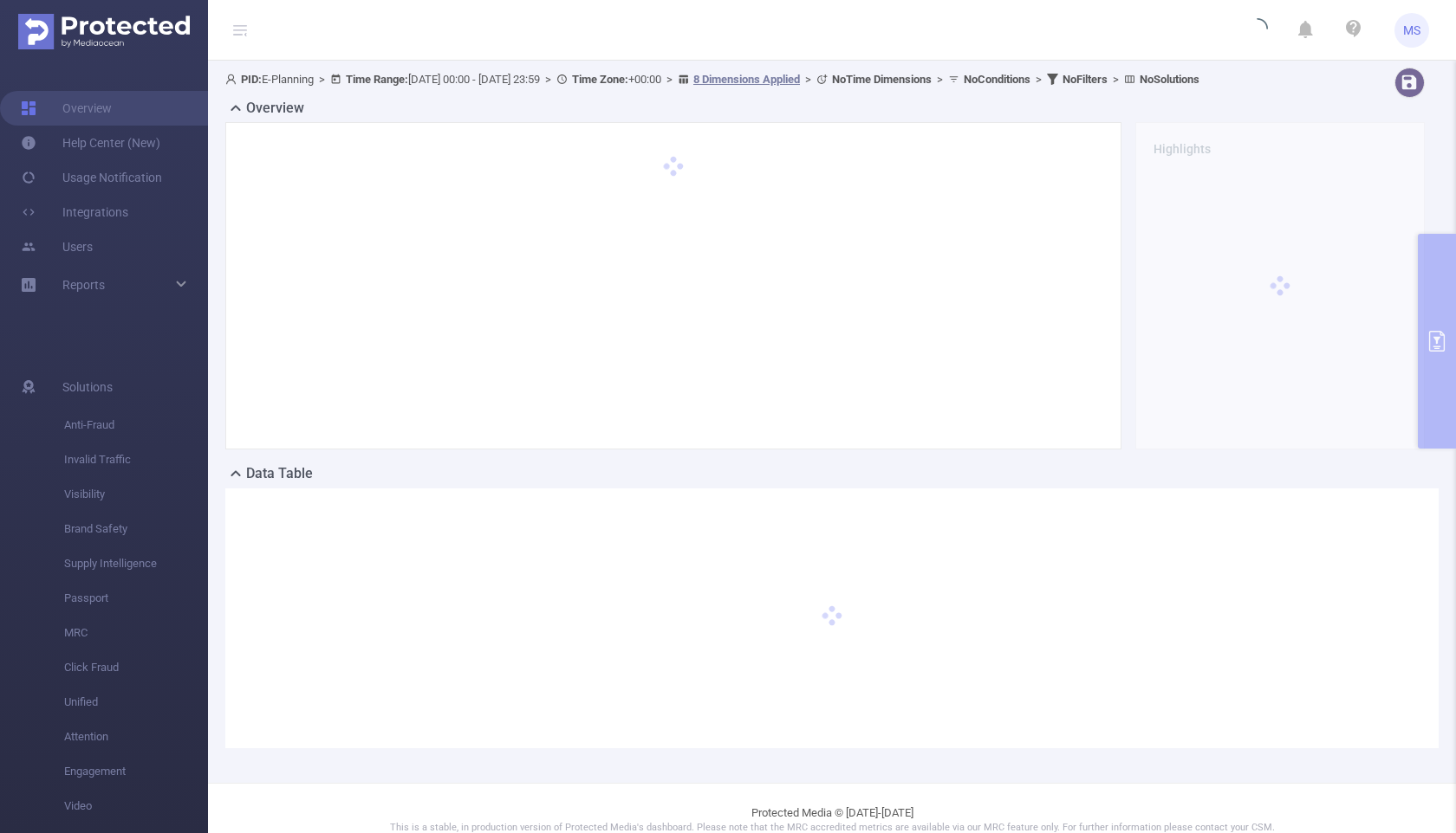
click at [717, 783] on div "PID: E-Planning > Time Range: 2025-10-09 00:00 - 2025-10-09 23:59 > Time Zone: …" at bounding box center [831, 421] width 1248 height 722
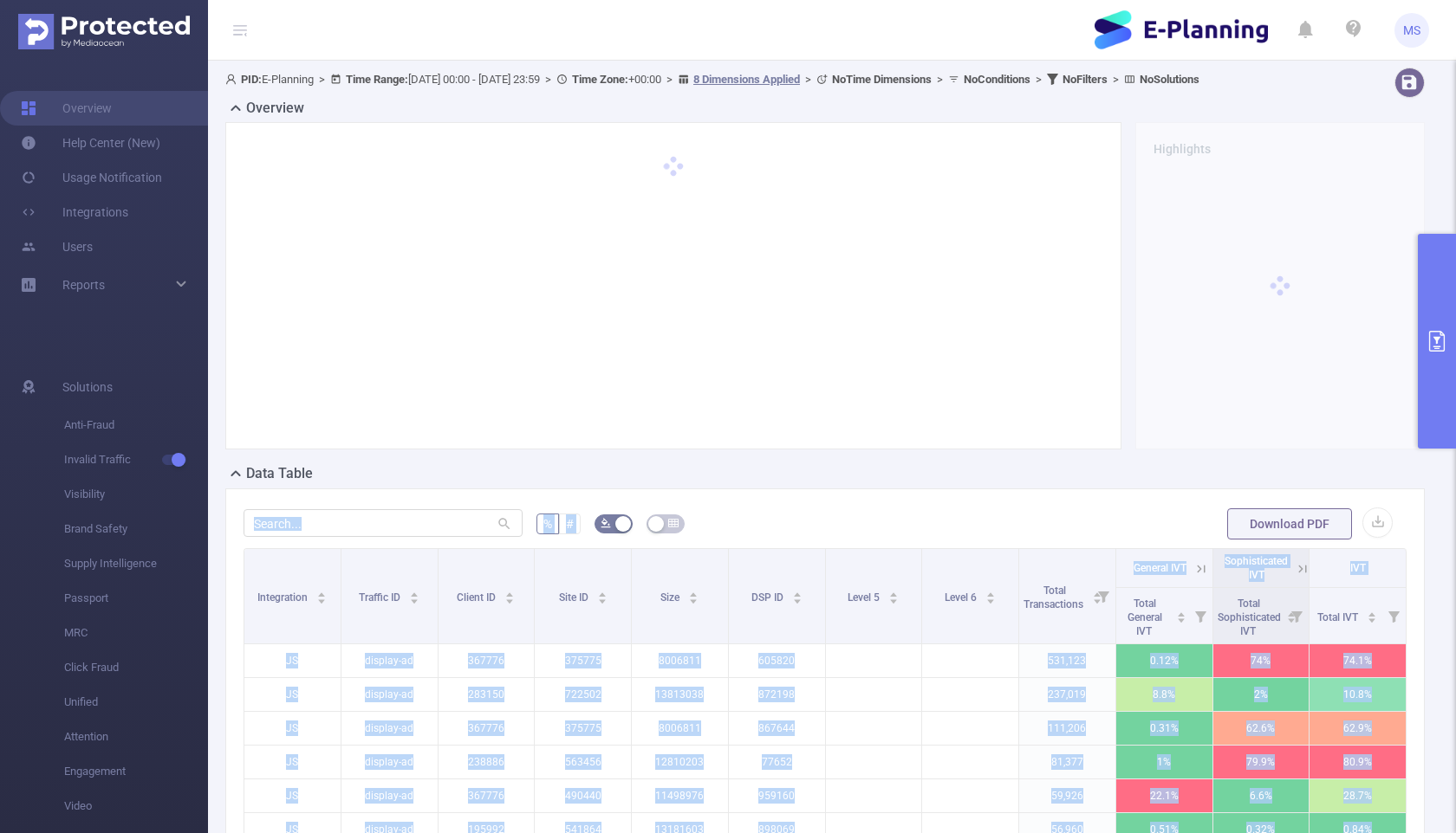
scroll to position [137, 0]
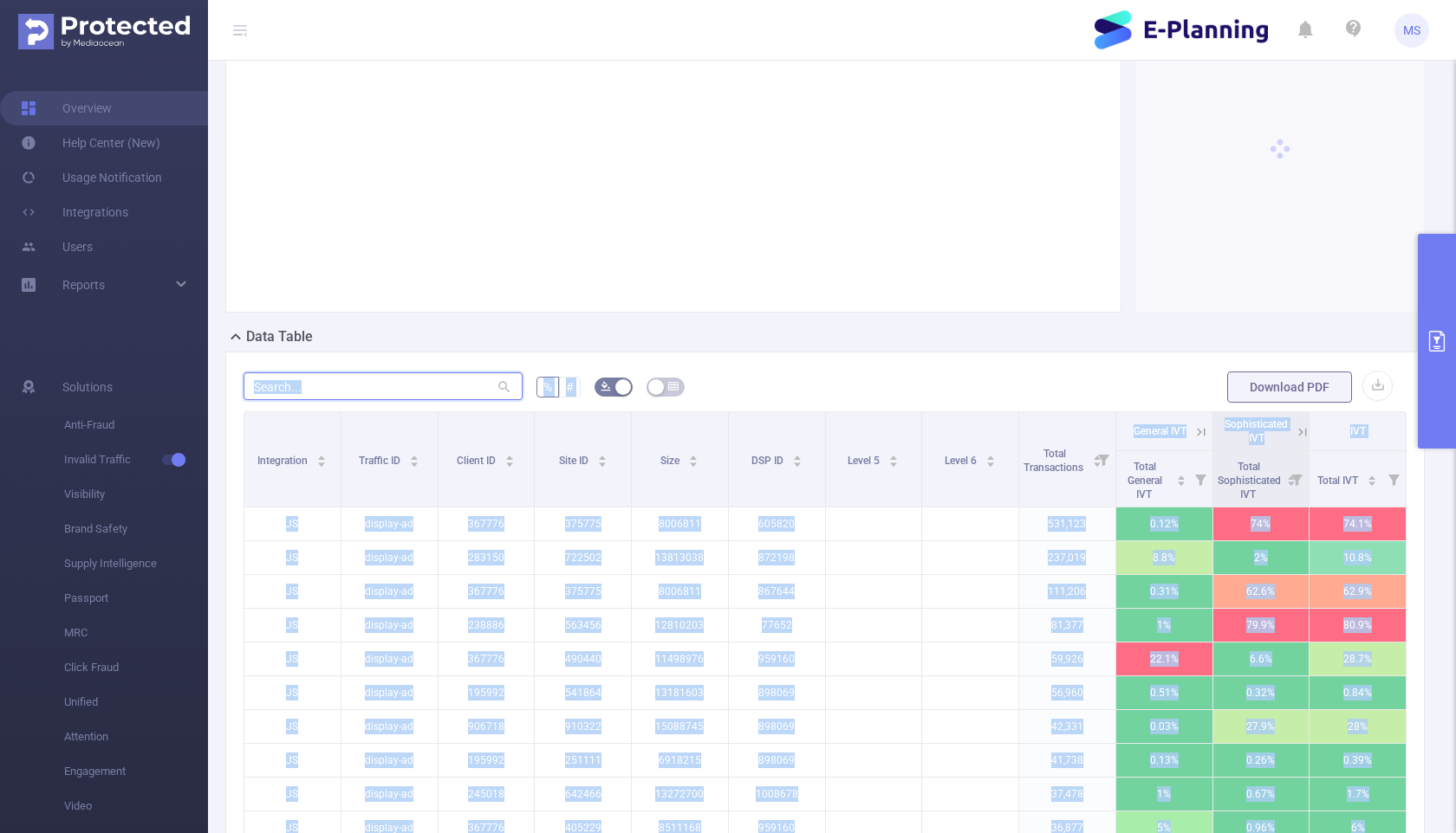
click at [418, 401] on input "text" at bounding box center [383, 387] width 279 height 28
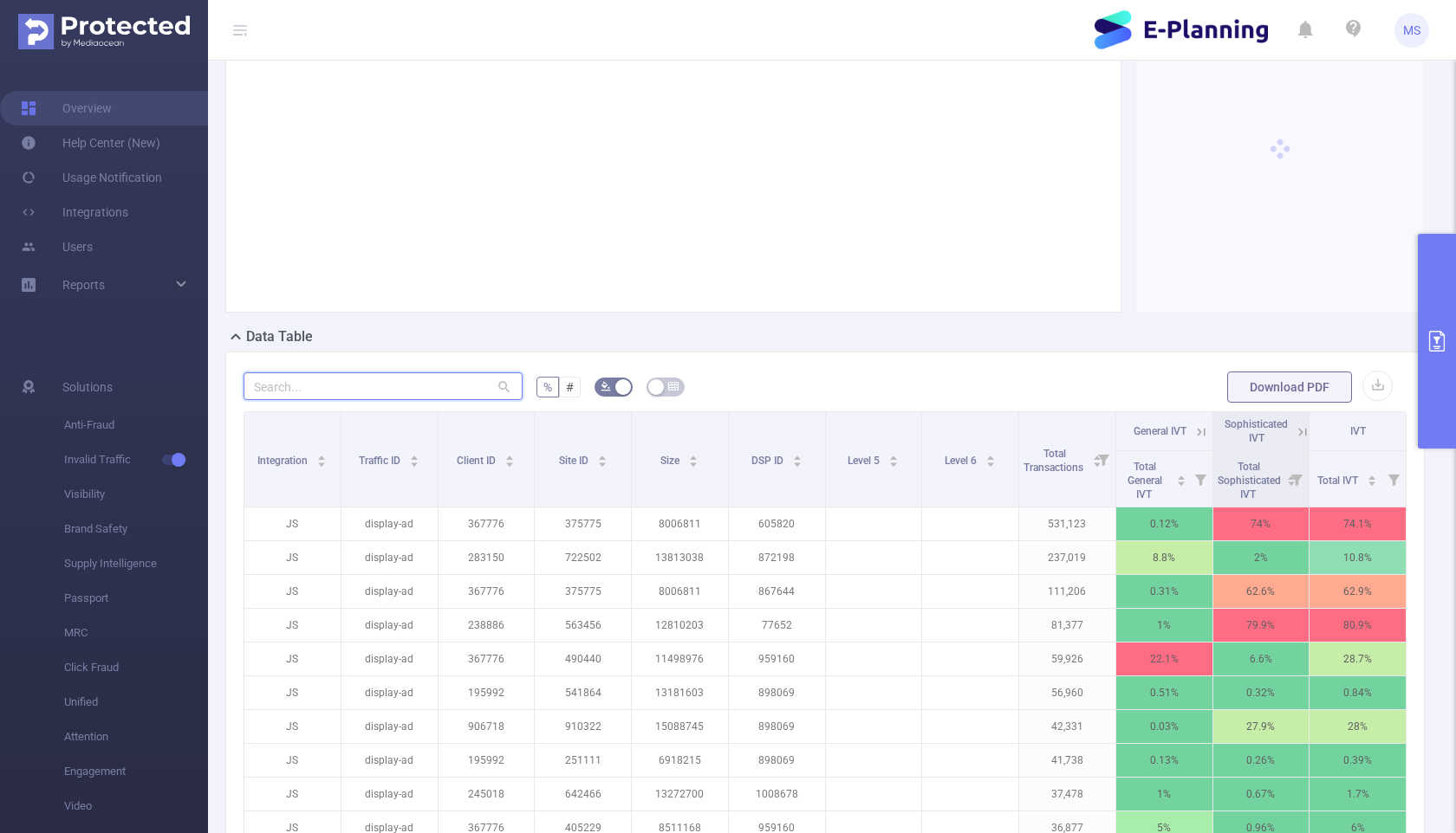
paste input "405229"
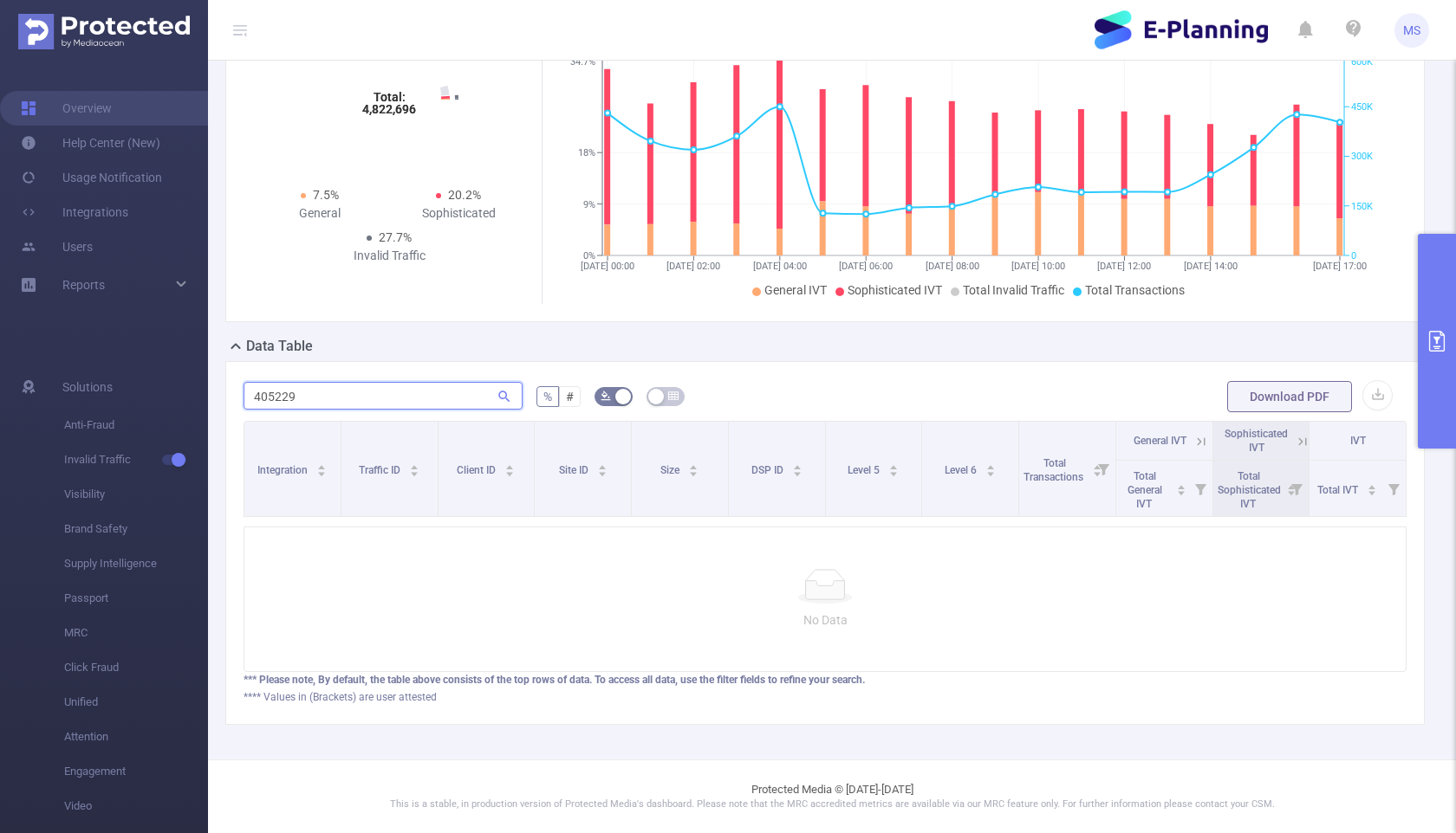
scroll to position [121, 0]
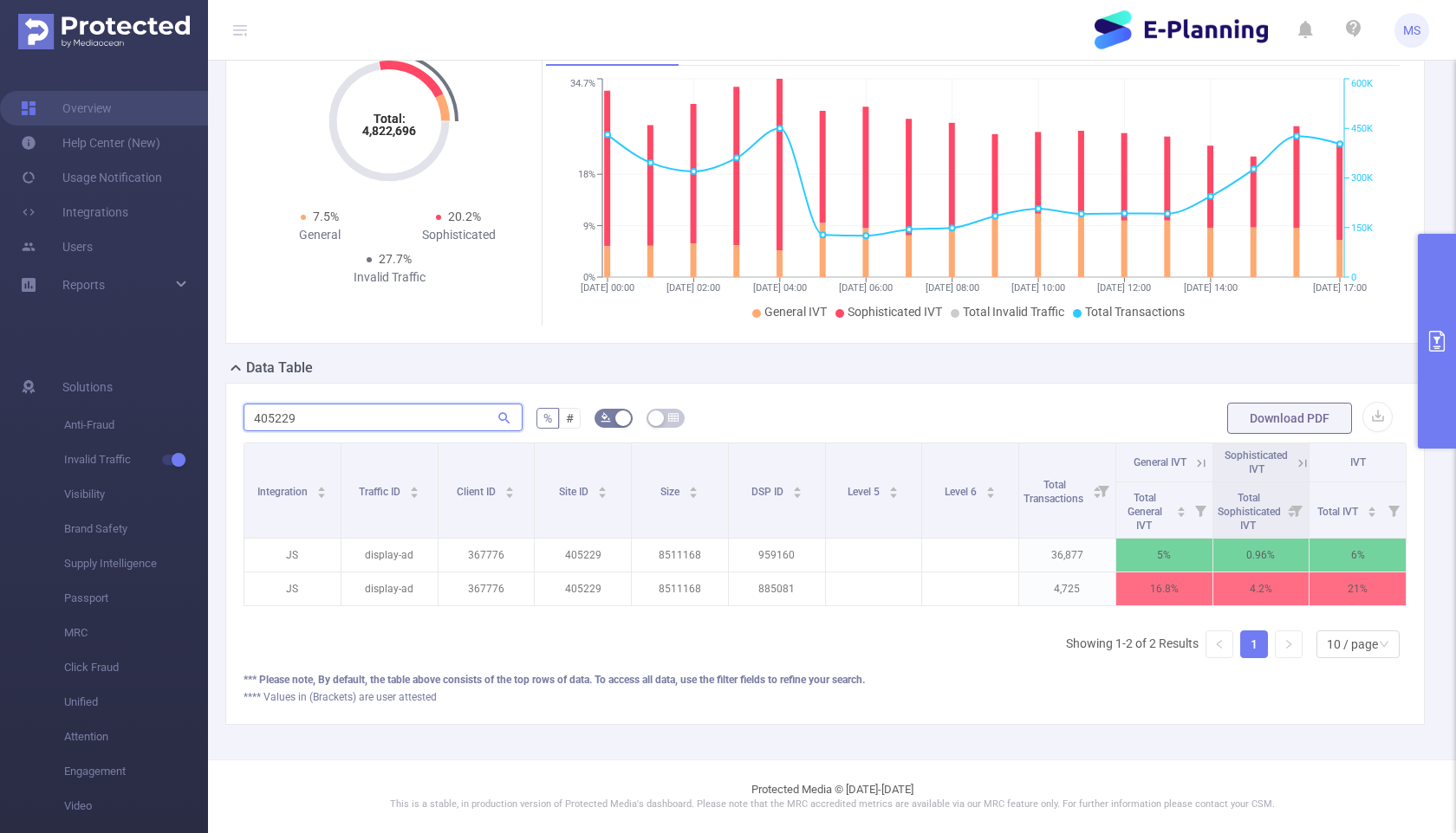
type input "405229"
click at [717, 415] on form "405229 % # Download PDF" at bounding box center [825, 418] width 1163 height 35
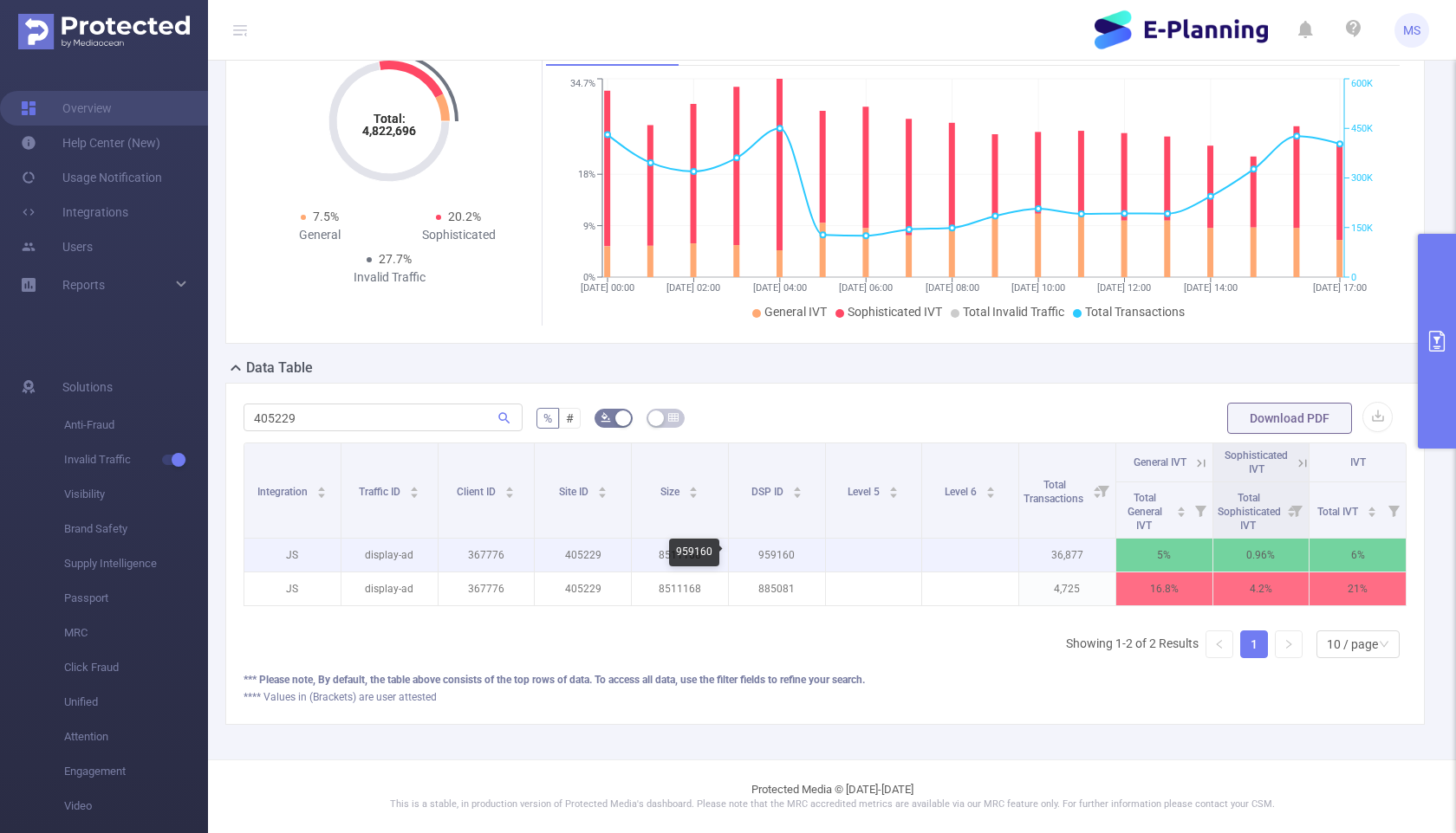
click at [717, 544] on p "959160" at bounding box center [776, 554] width 96 height 33
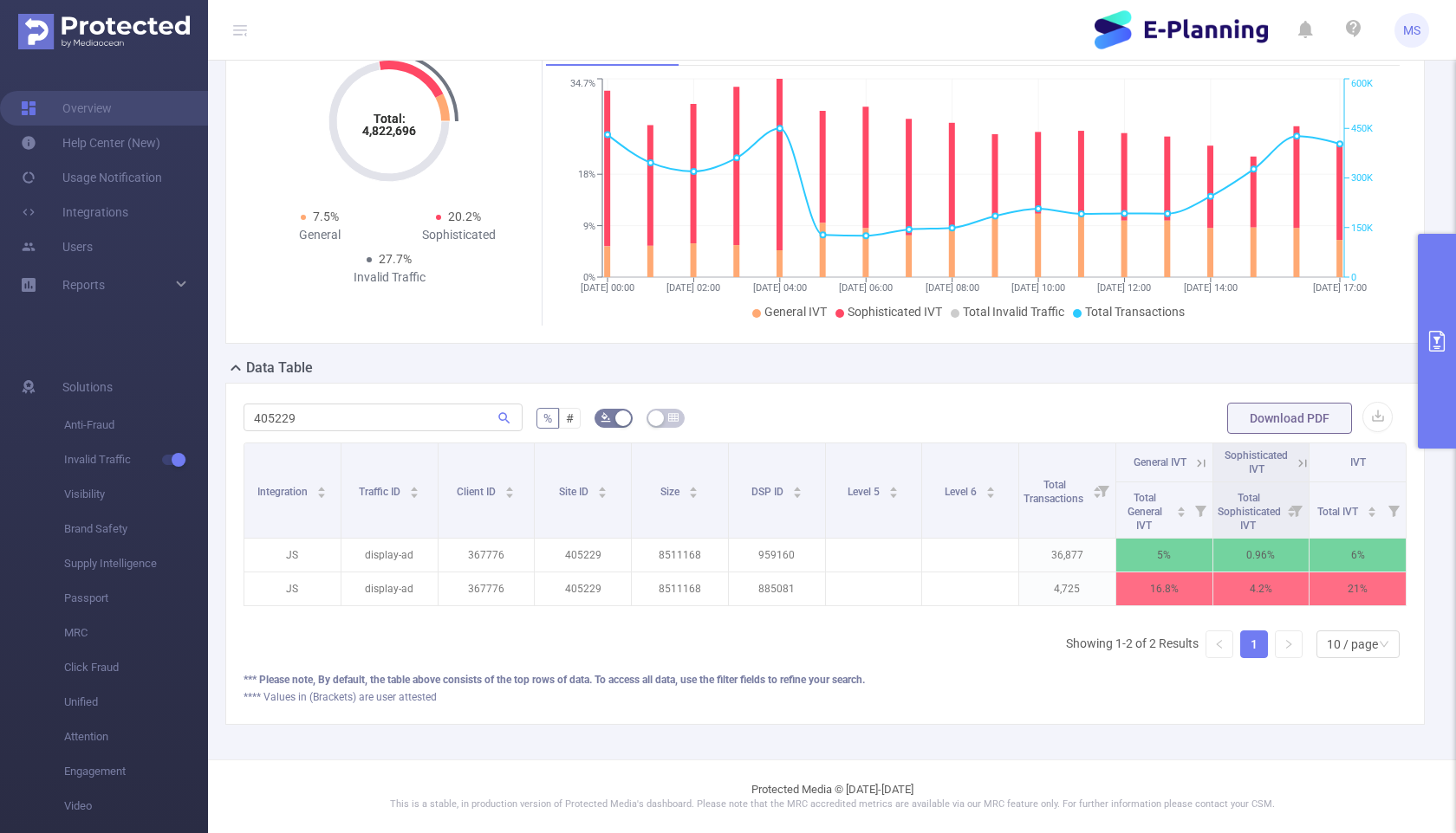
click at [717, 424] on form "405229 % # Download PDF" at bounding box center [825, 418] width 1163 height 35
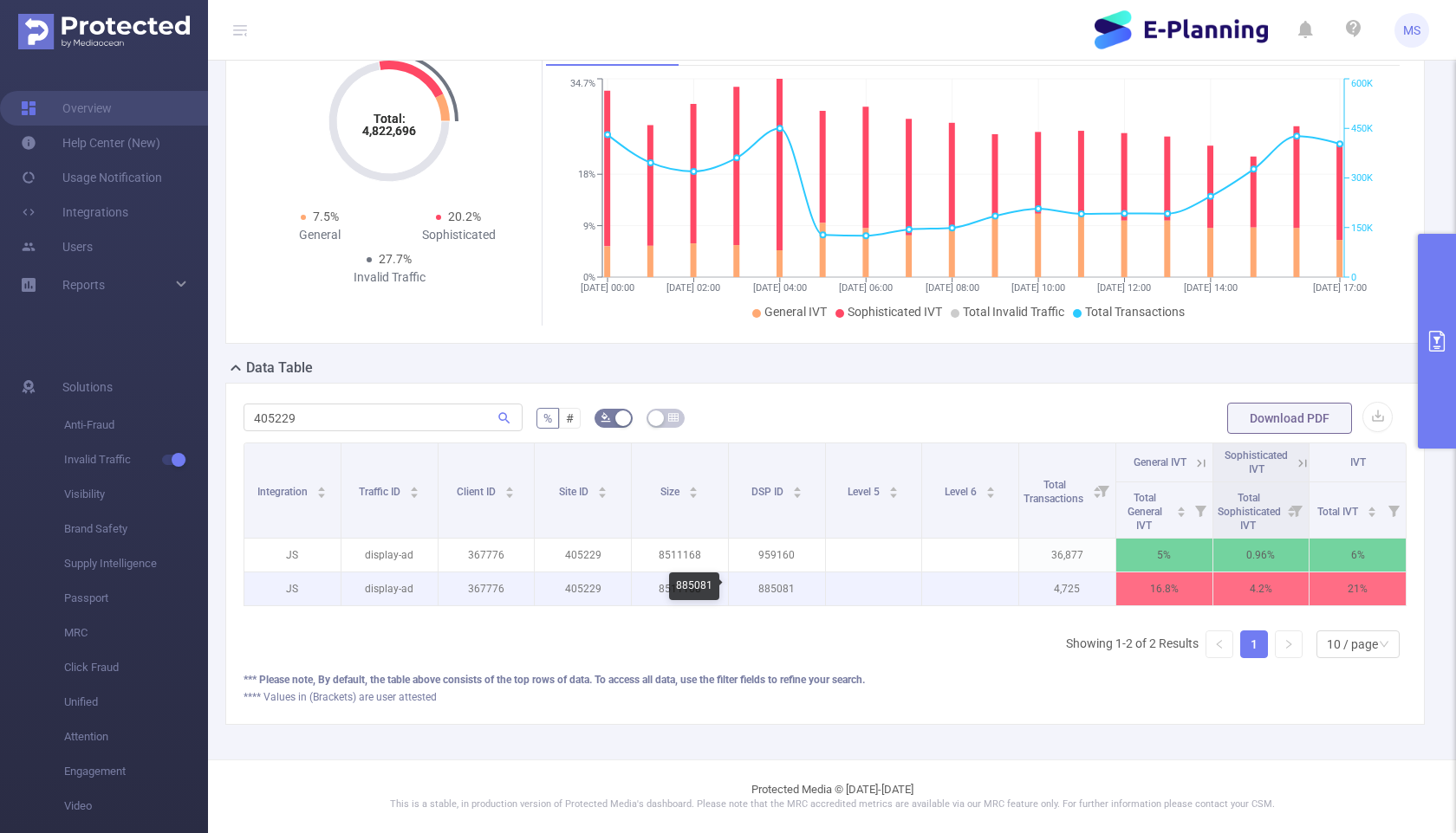
click at [717, 591] on p "885081" at bounding box center [776, 588] width 96 height 33
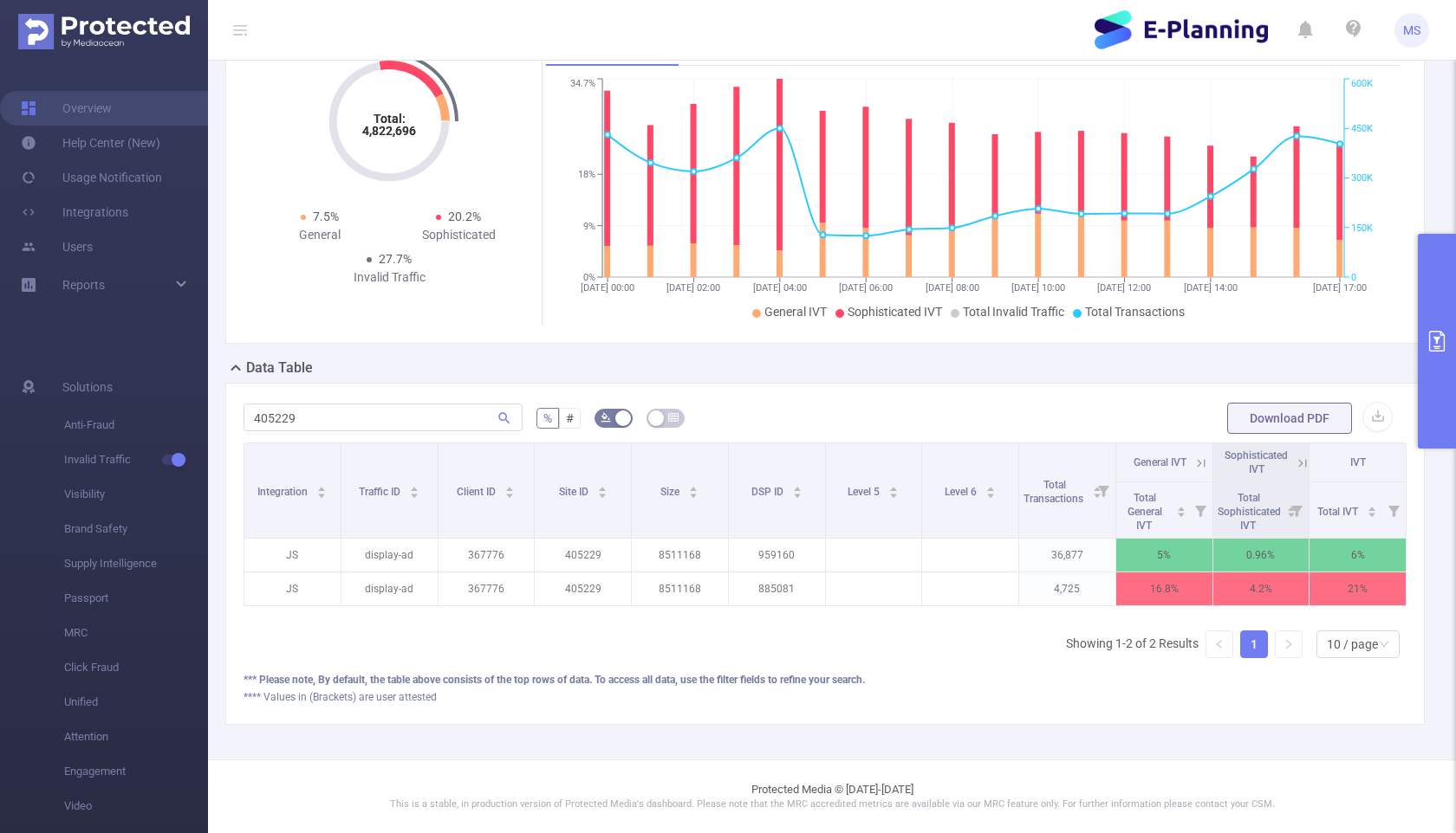
click at [717, 412] on form "405229 % # Download PDF" at bounding box center [825, 418] width 1163 height 35
